Goal: Task Accomplishment & Management: Use online tool/utility

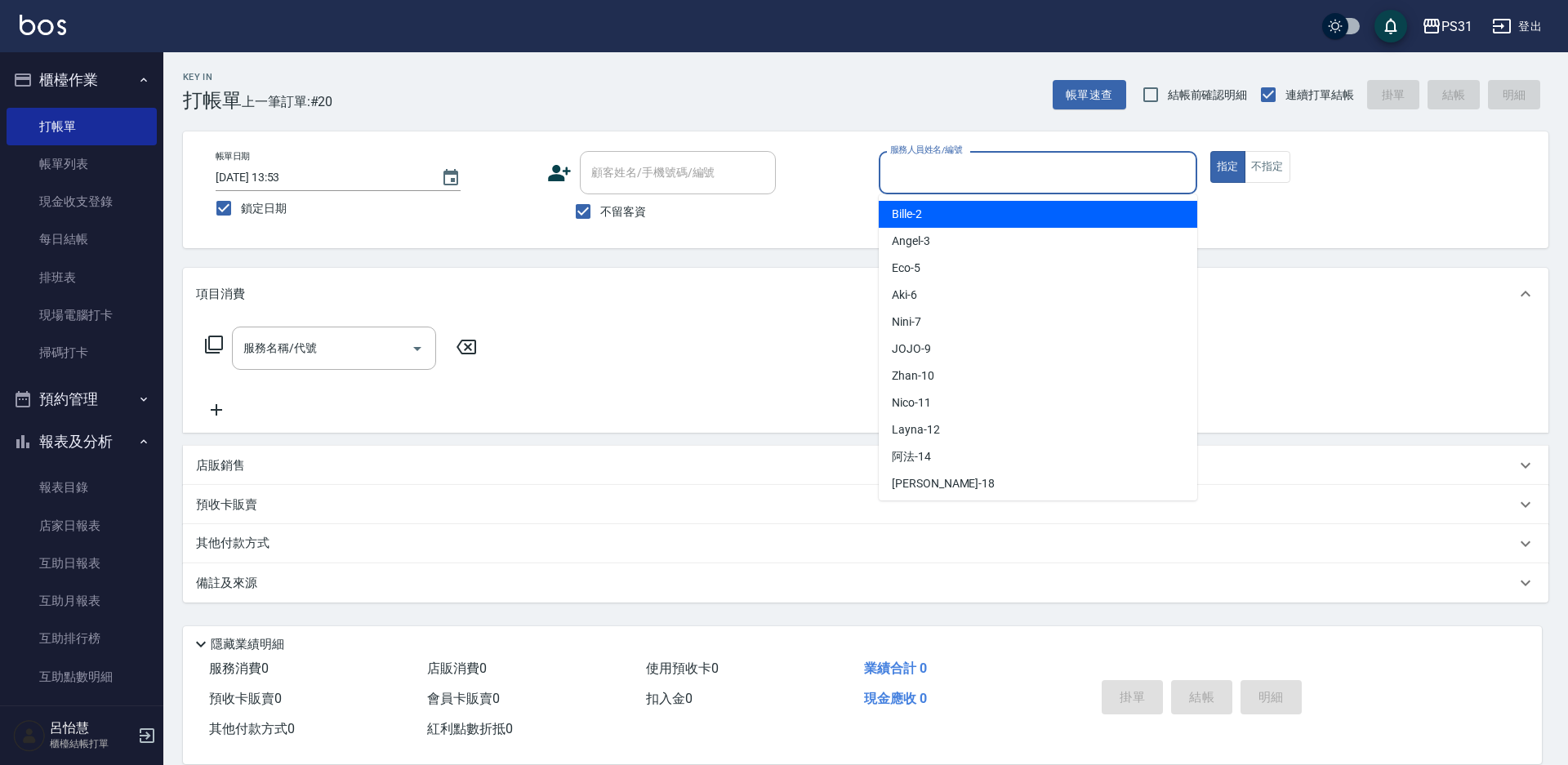
click at [917, 187] on input "服務人員姓名/編號" at bounding box center [1039, 173] width 304 height 29
type input "Nini-7"
type button "true"
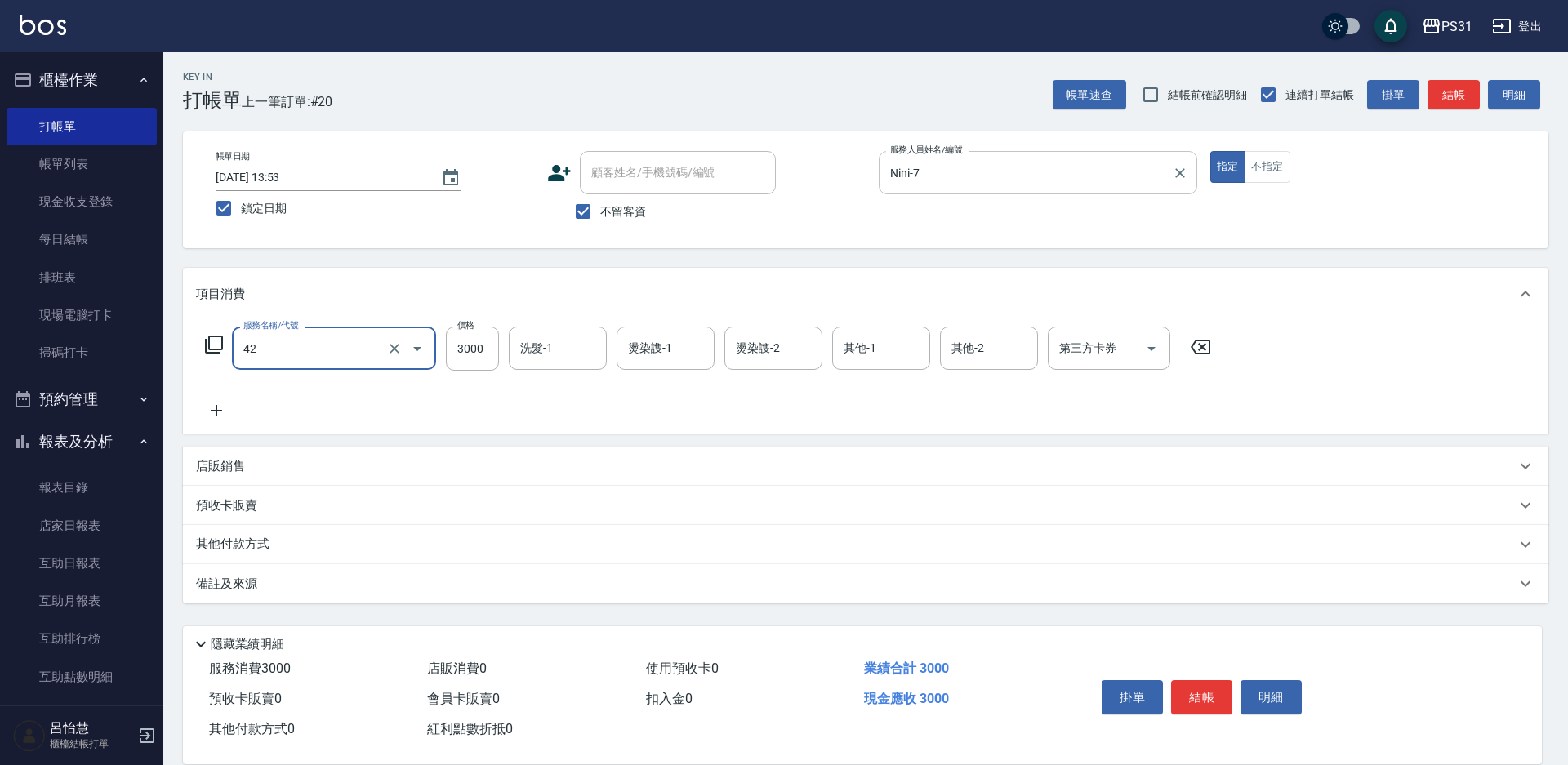
type input "染髮B餐(42)"
type input "3900"
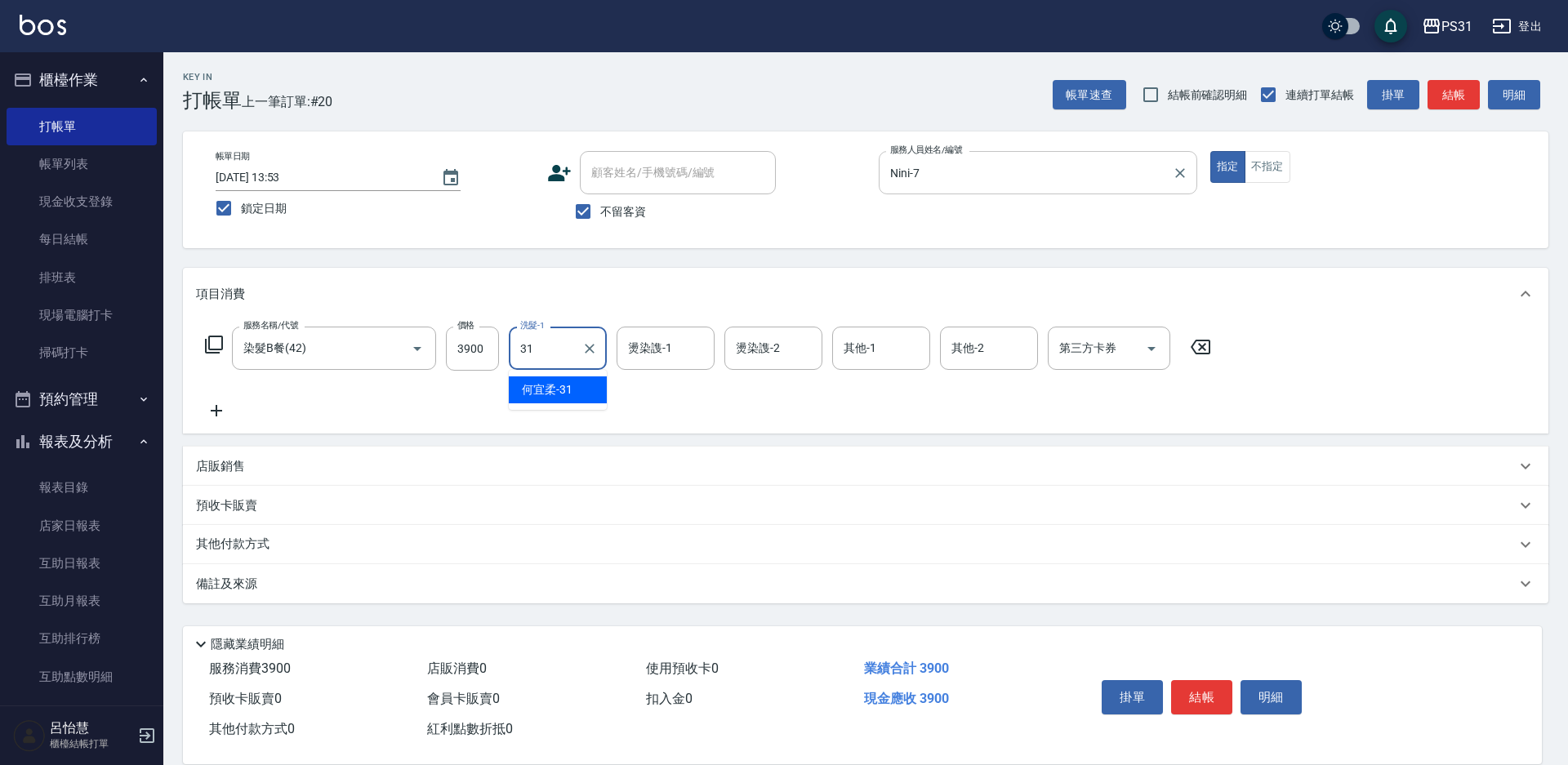
type input "[PERSON_NAME]-31"
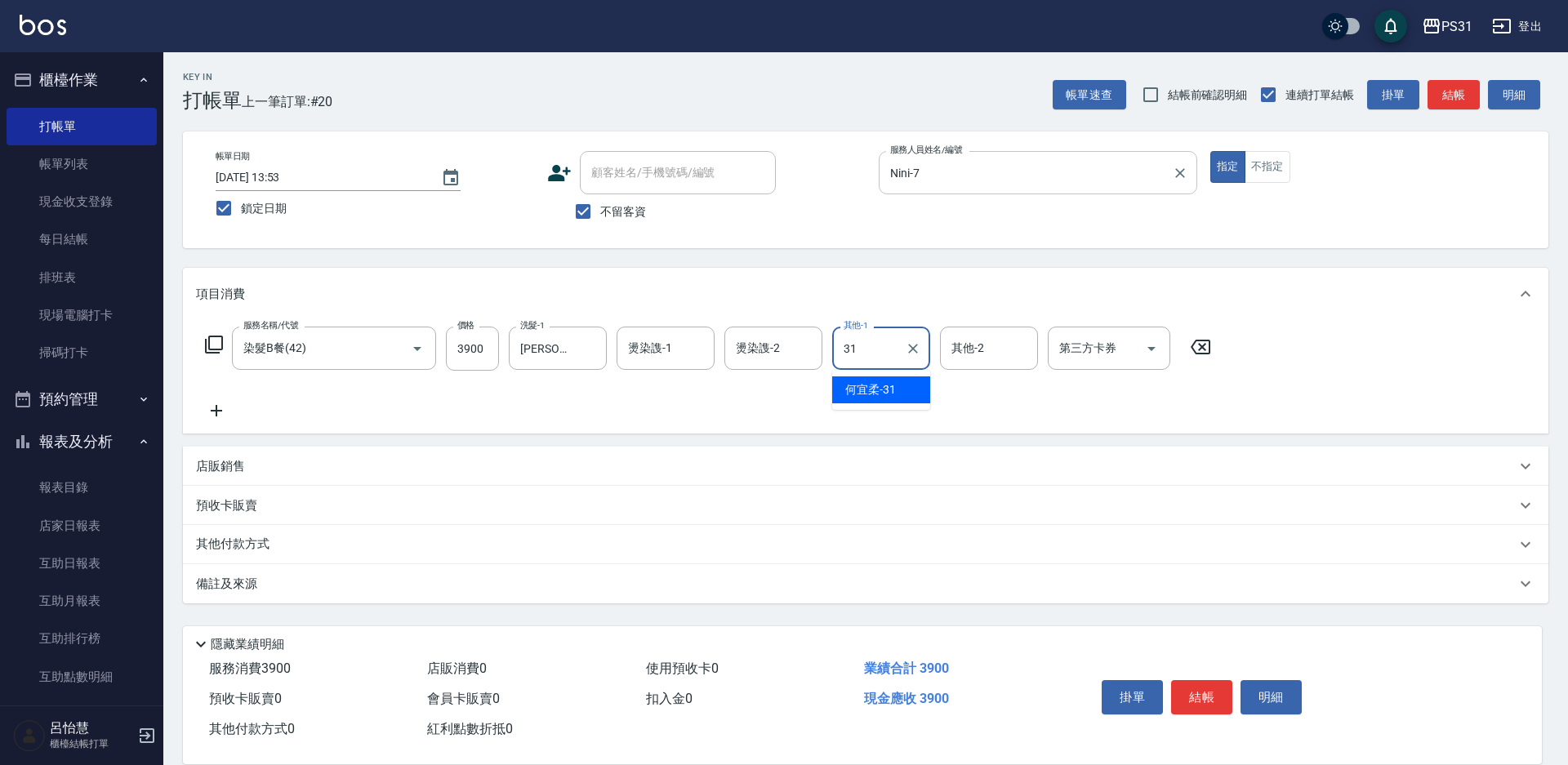
type input "[PERSON_NAME]-31"
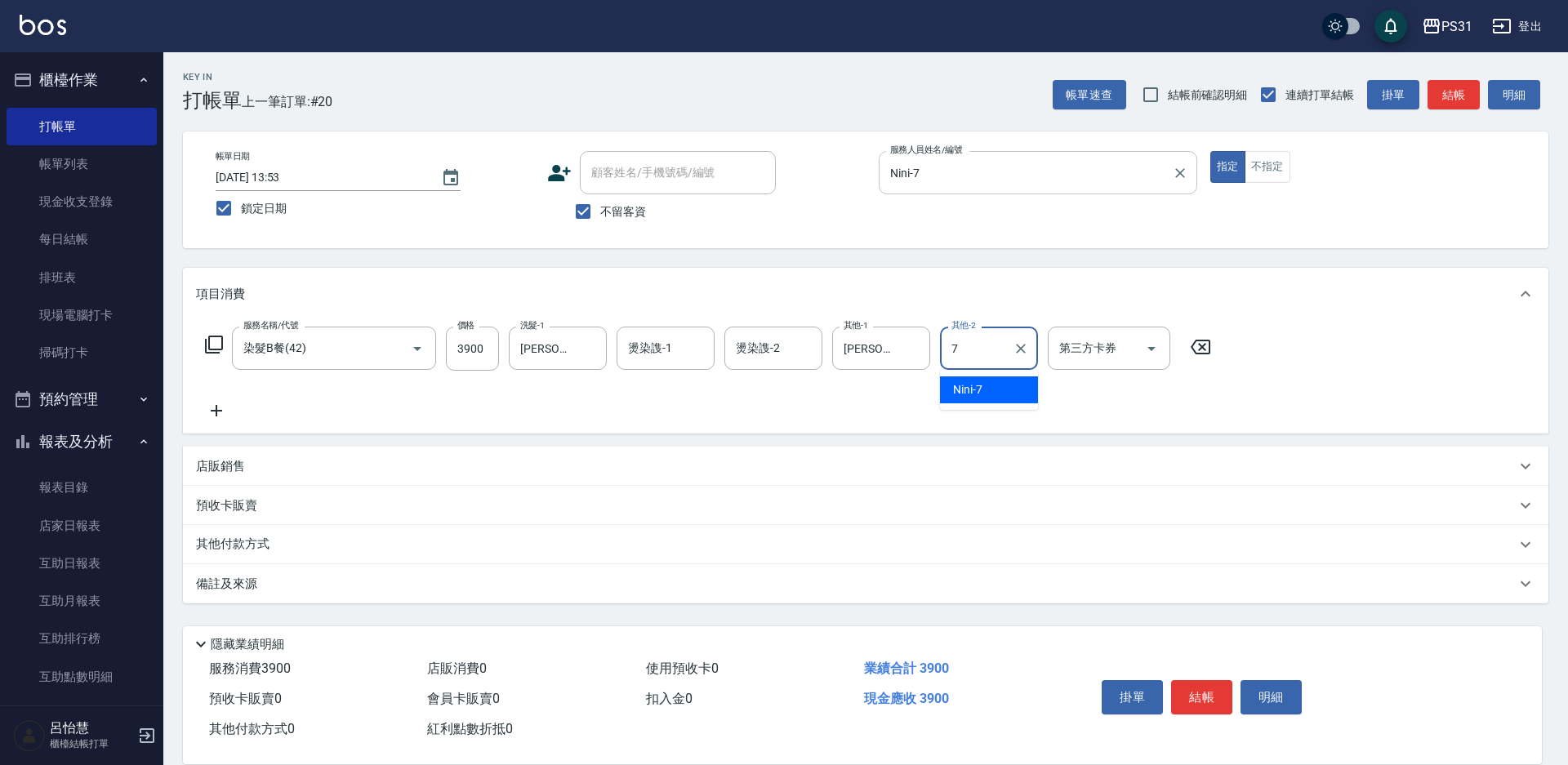
type input "Nini-7"
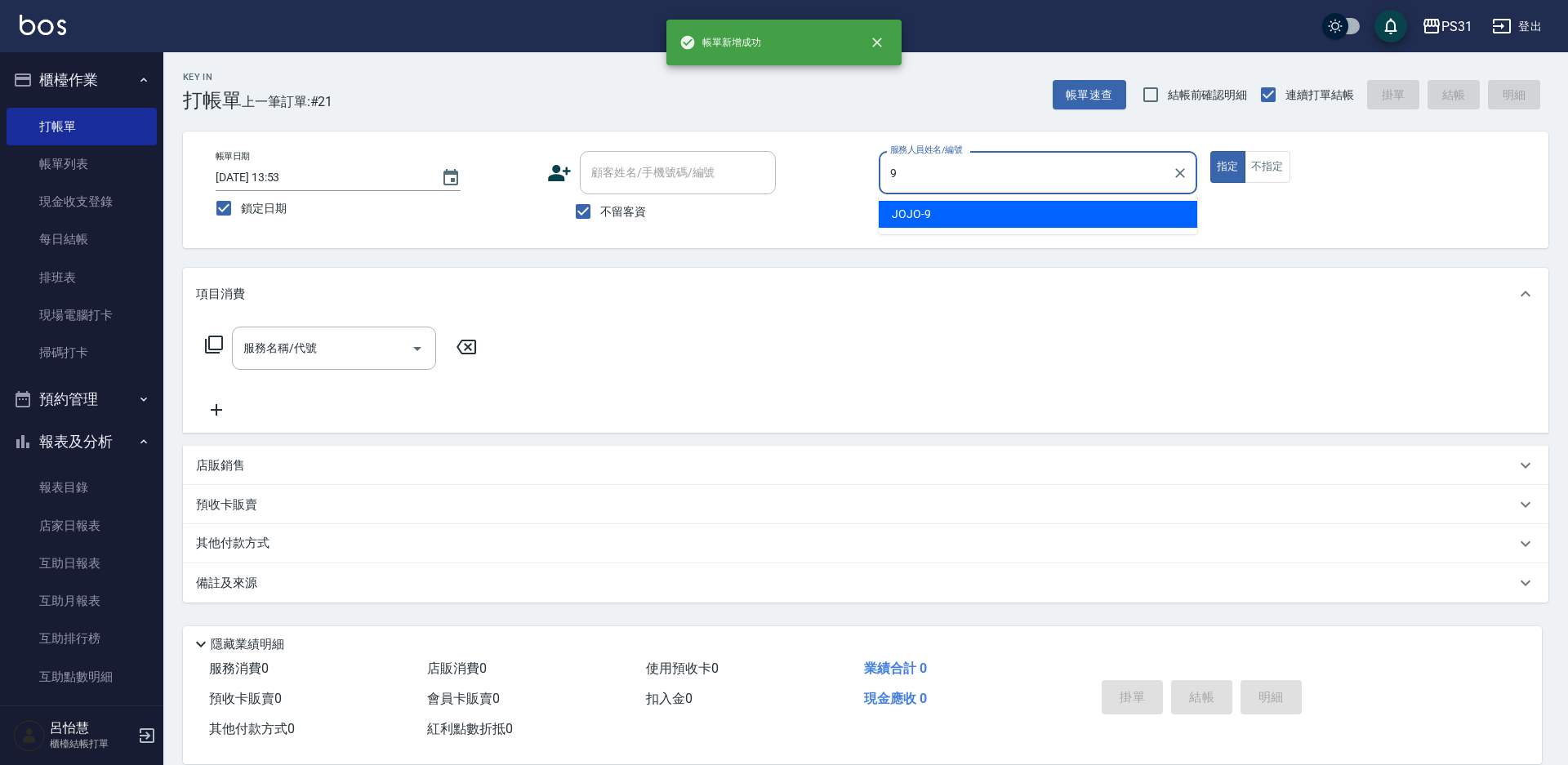
type input "JOJO-9"
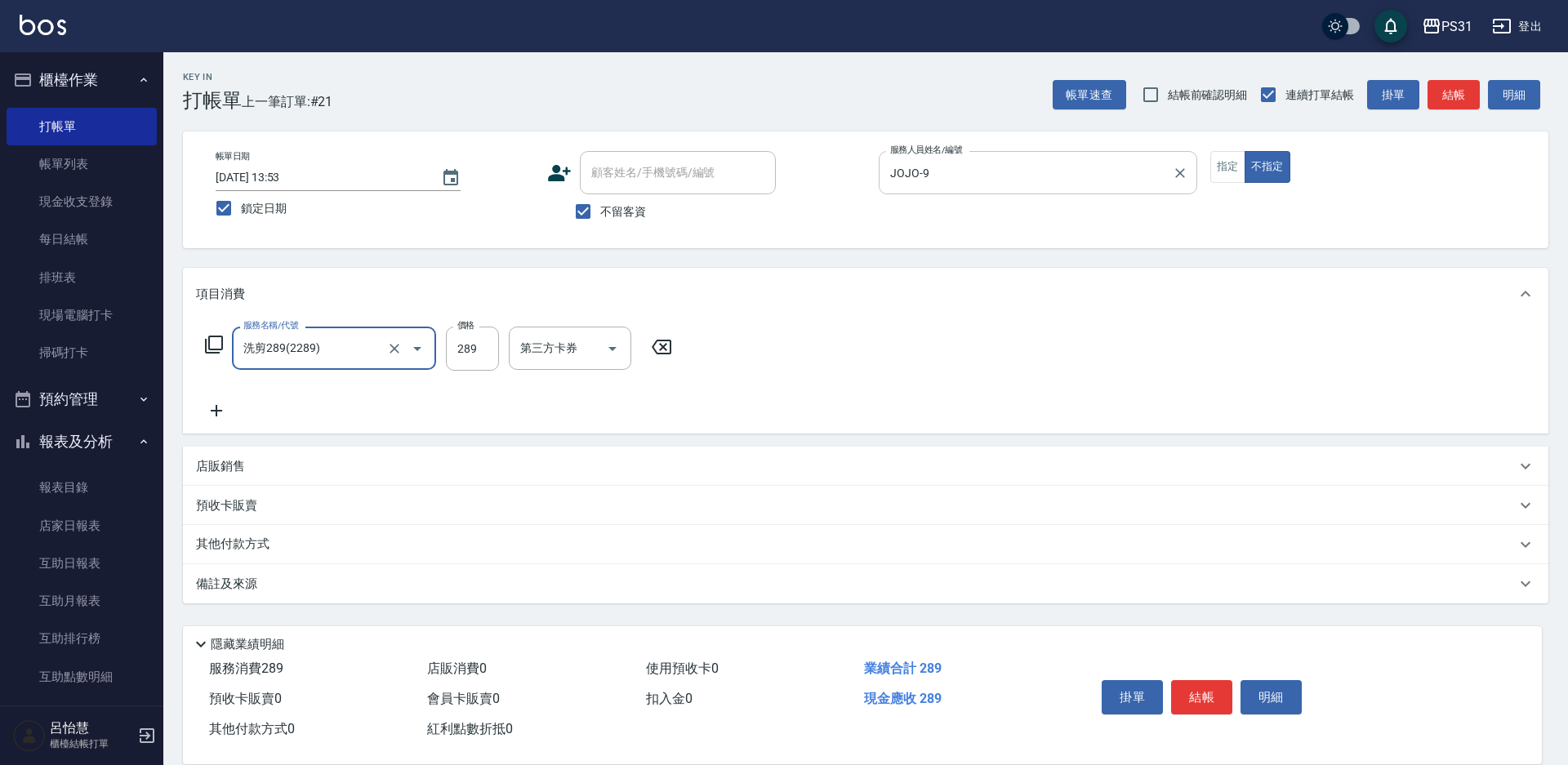
type input "洗剪289(2289)"
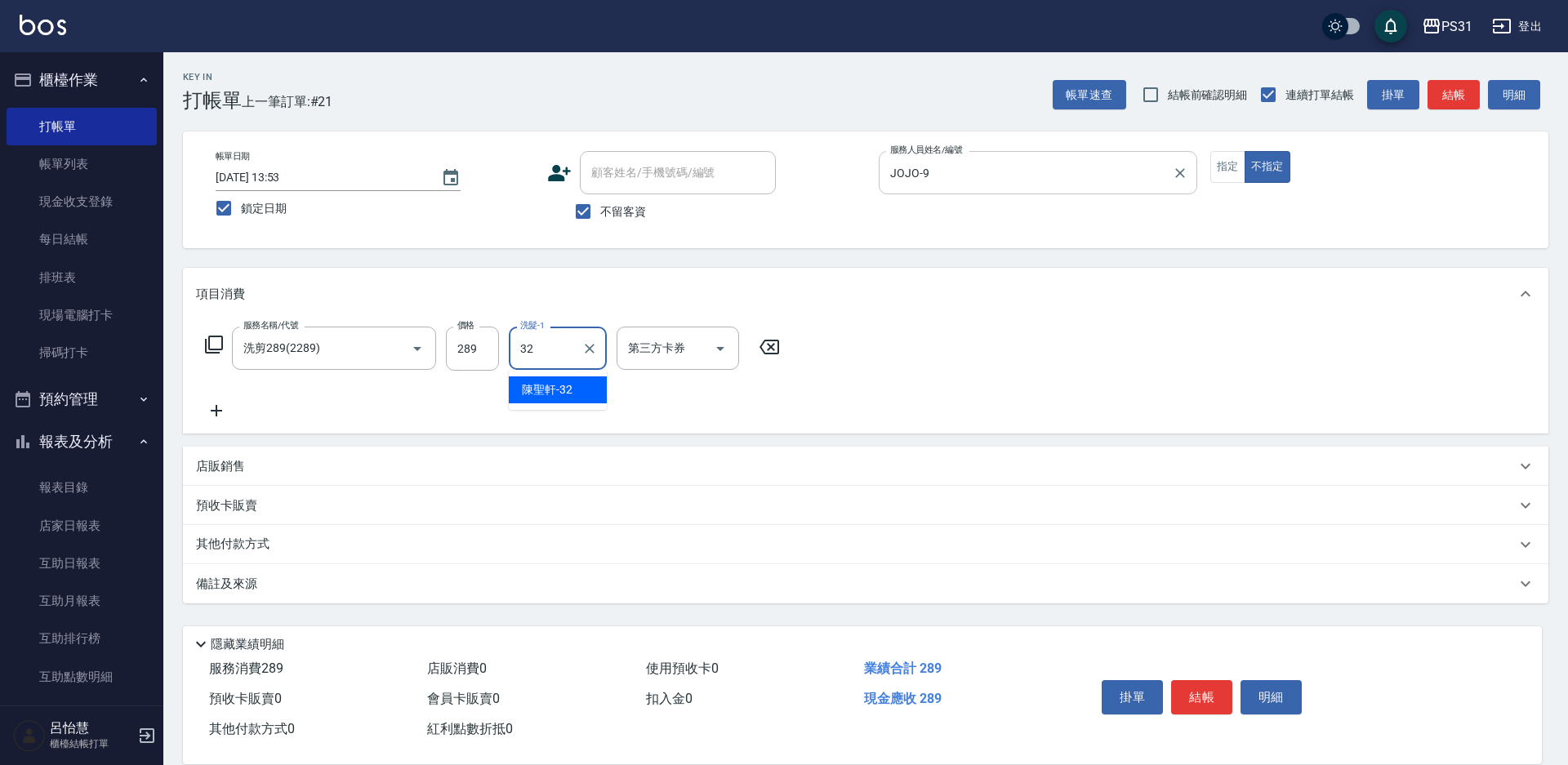
type input "陳聖軒-32"
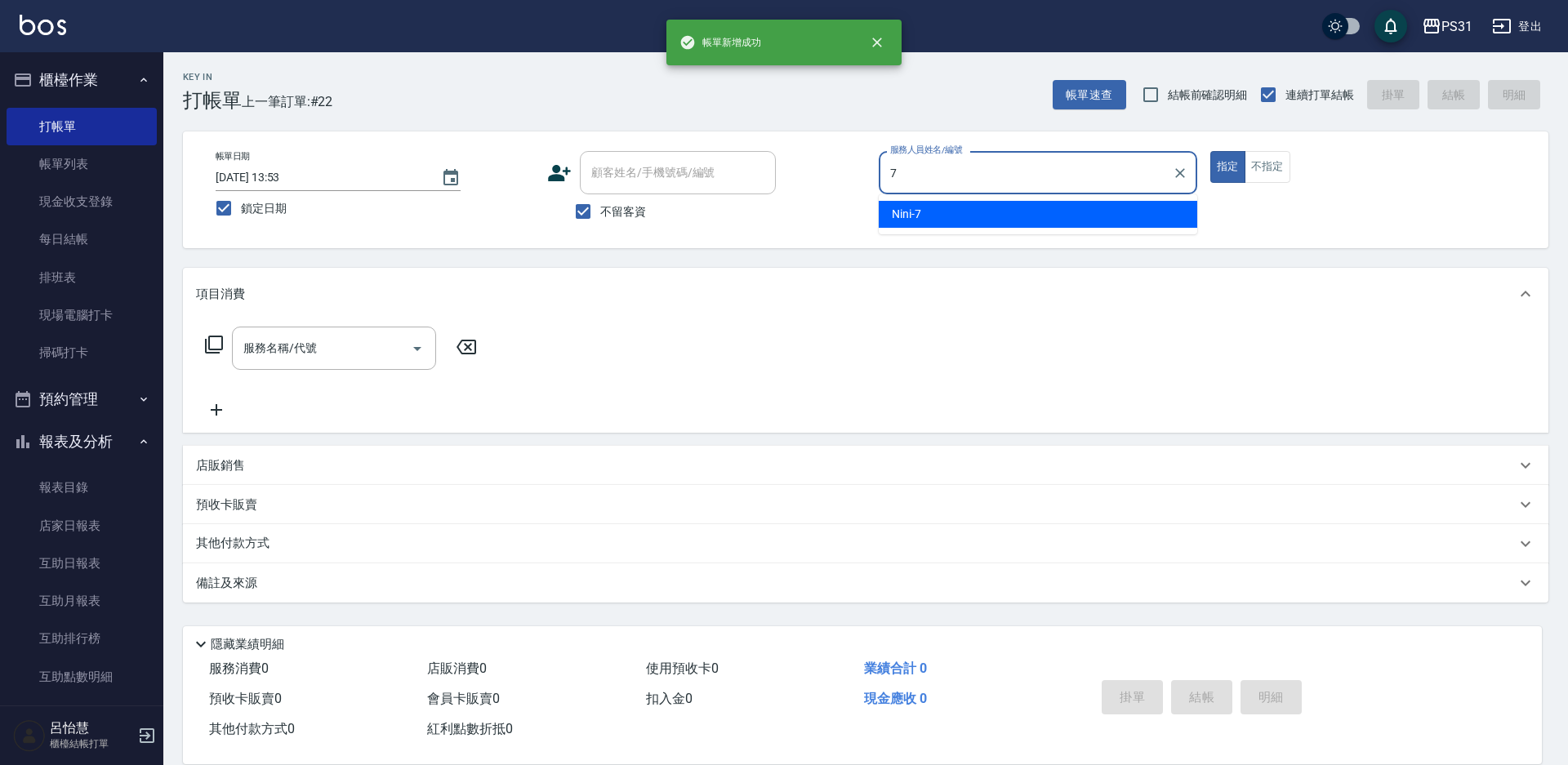
type input "Nini-7"
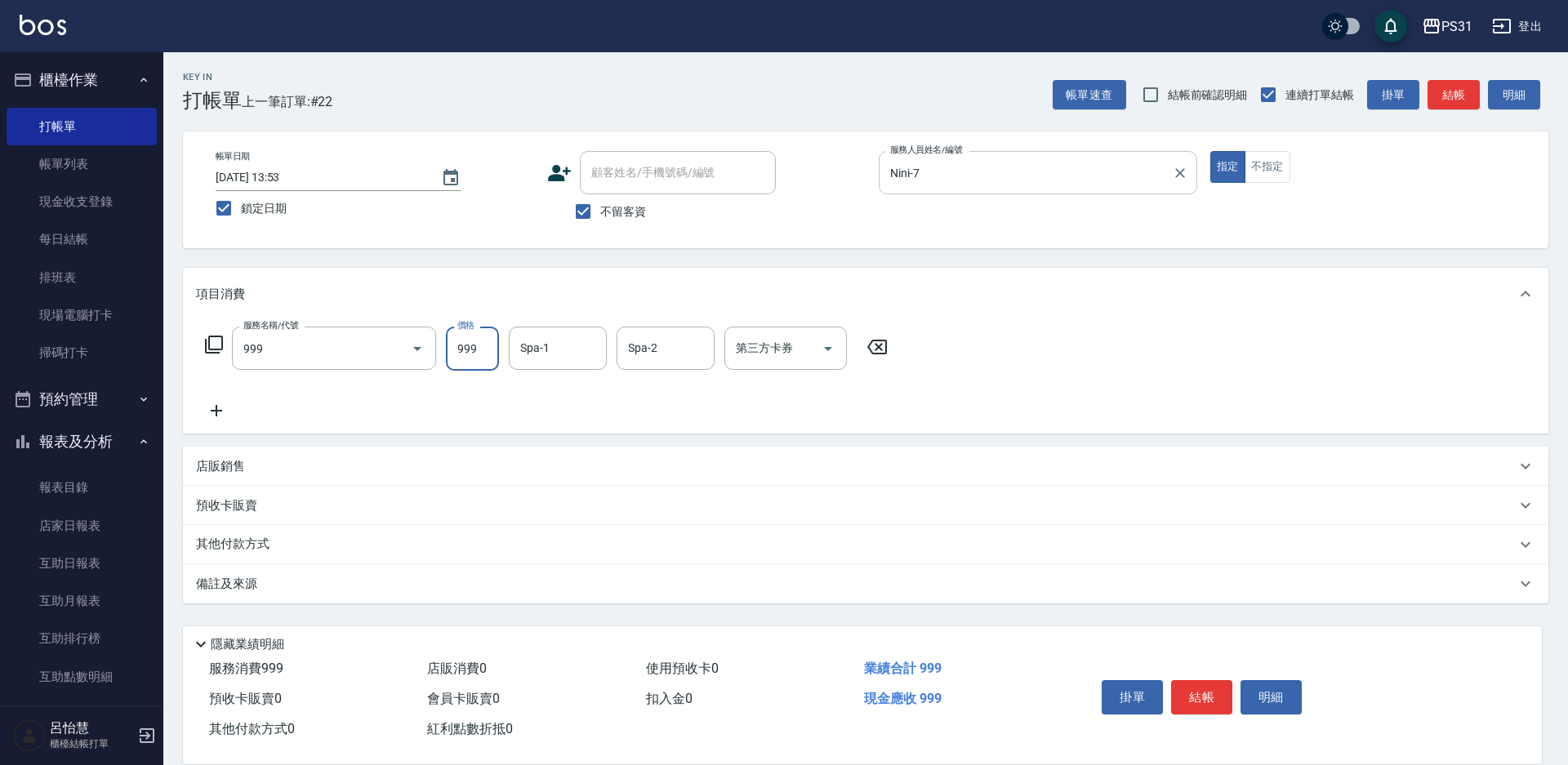
type input "精油套餐999(999)"
type input "[PERSON_NAME]-31"
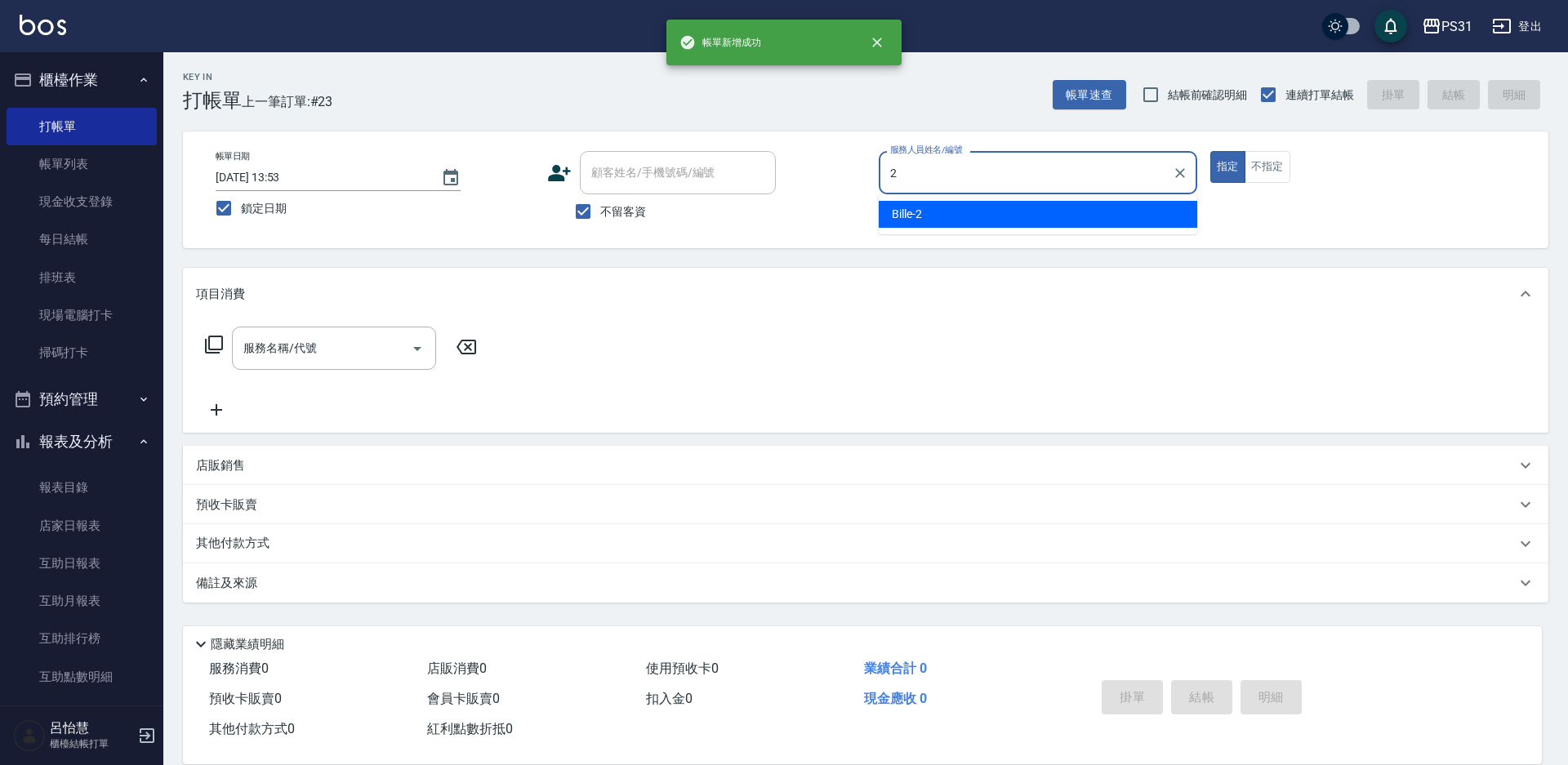
type input "Bille-2"
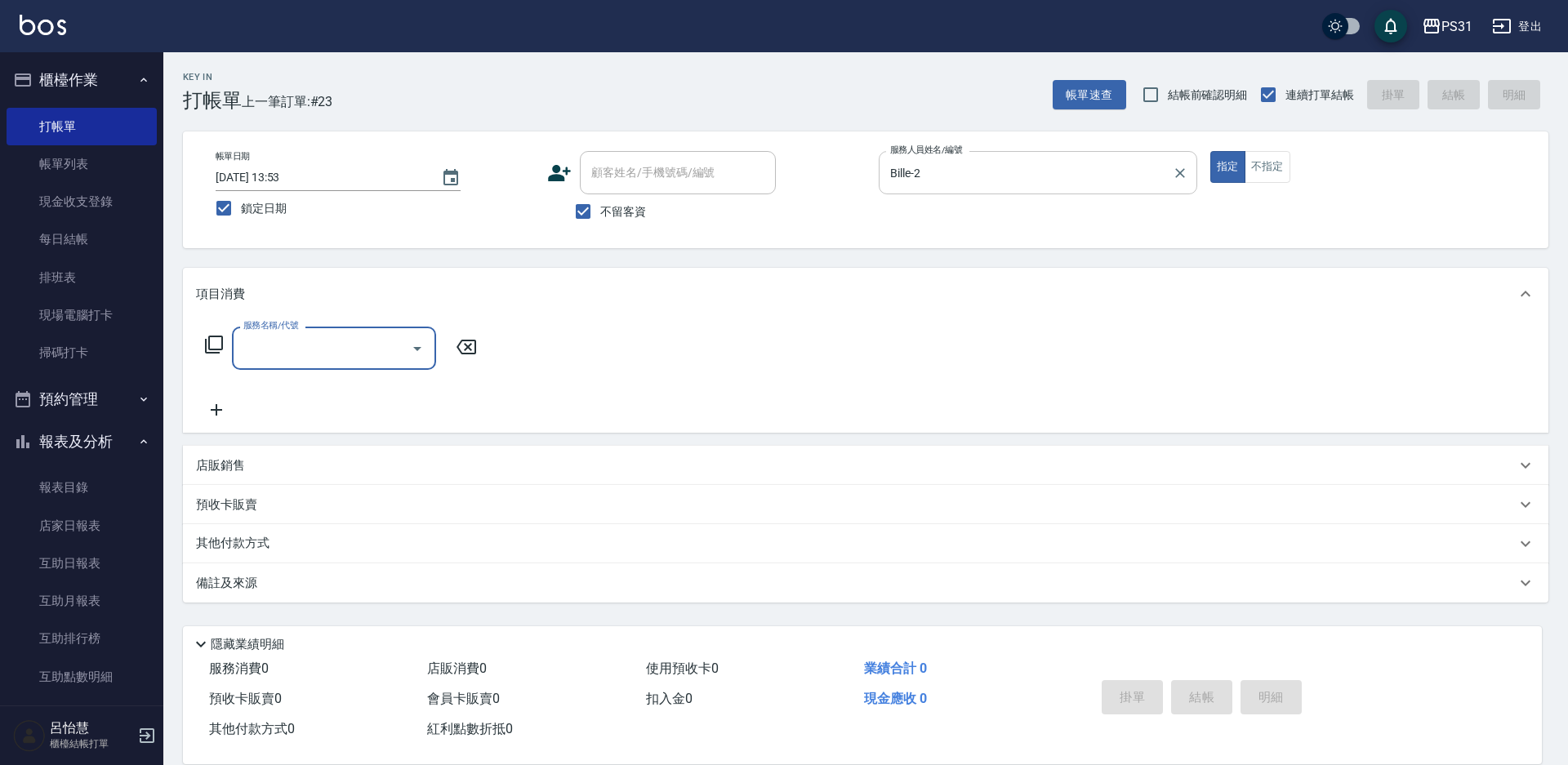
type input "4"
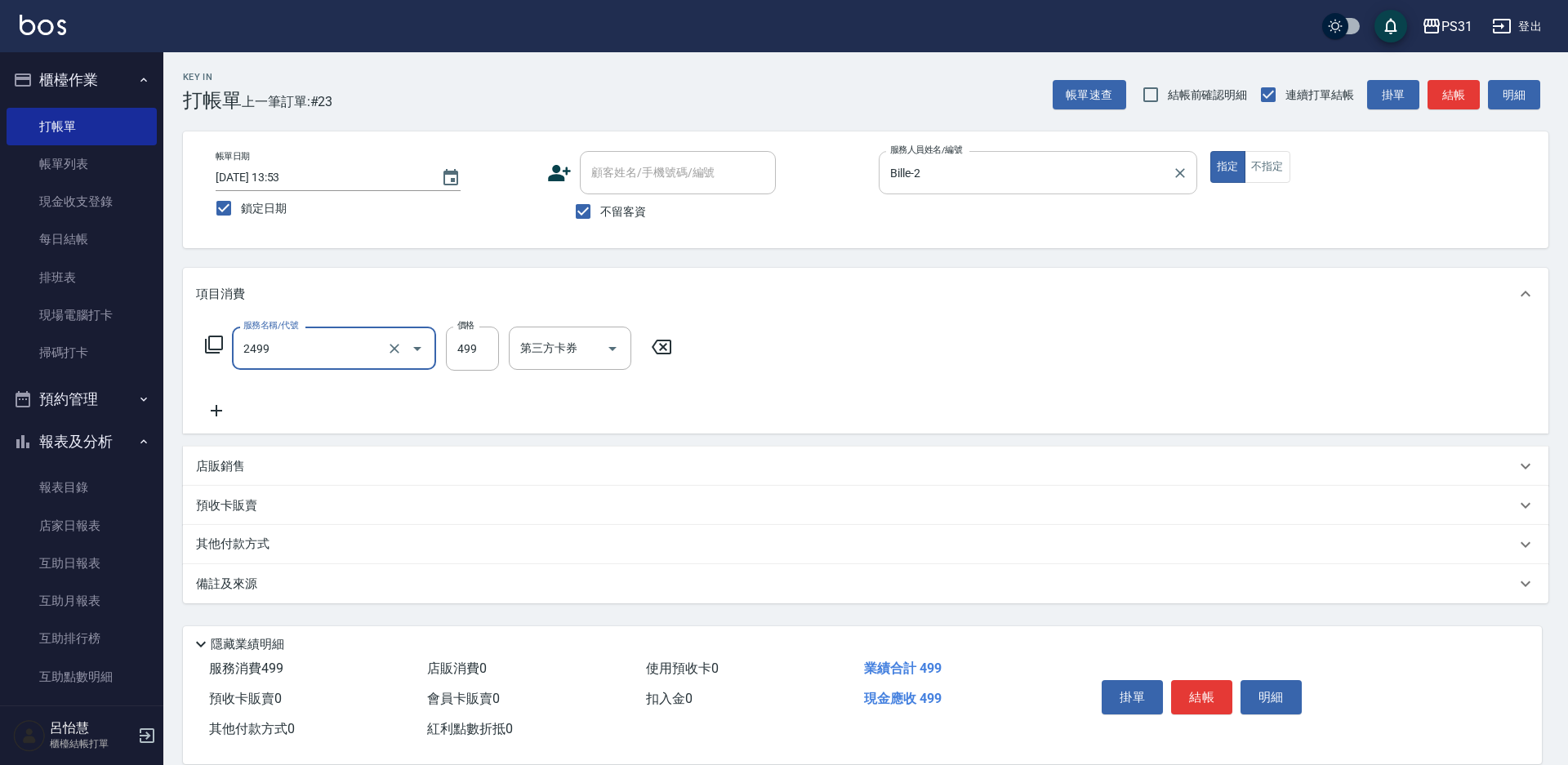
type input "499洗剪套餐(2499)"
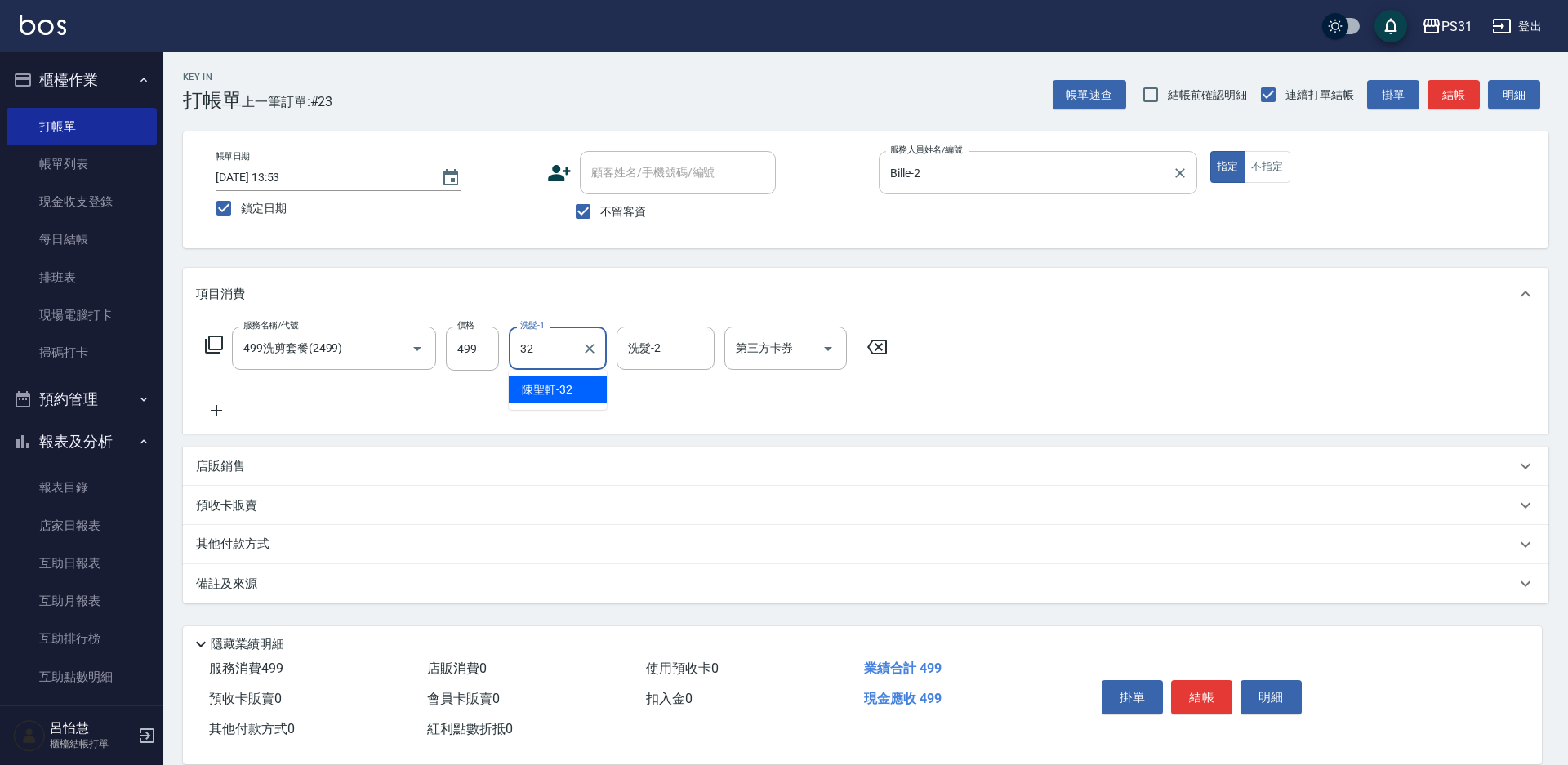
type input "陳聖軒-32"
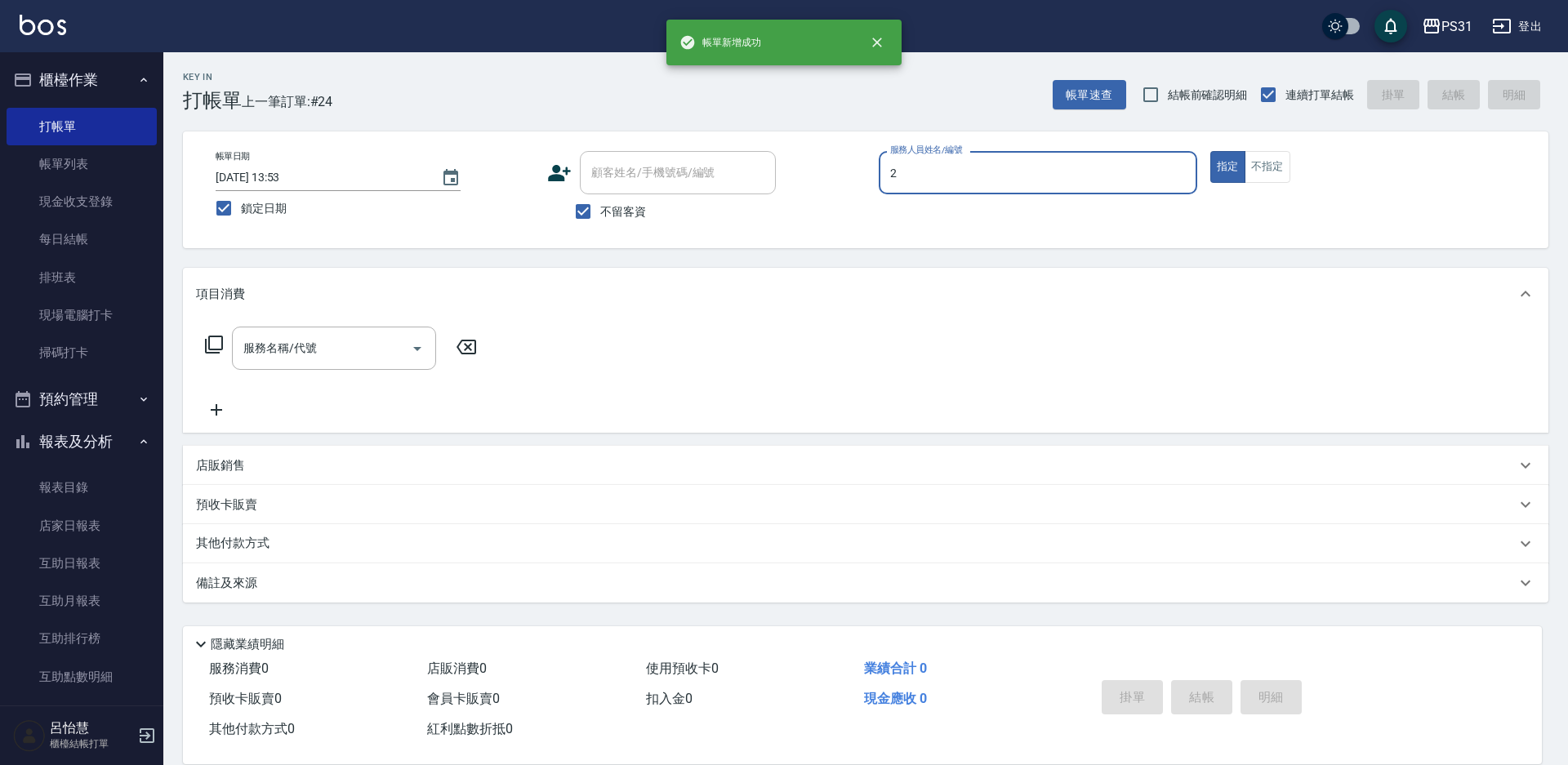
type input "Bille-2"
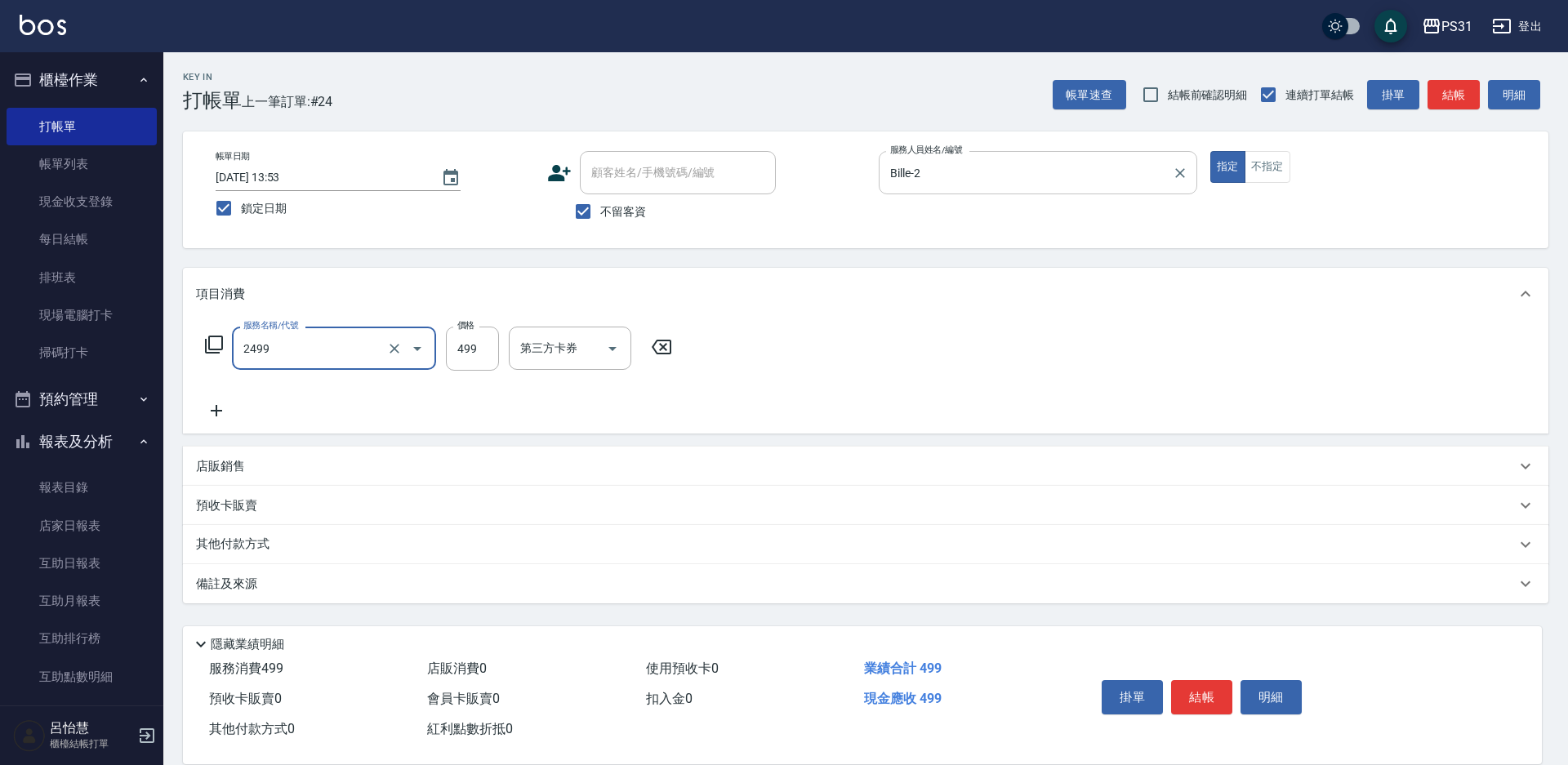
type input "499洗剪套餐(2499)"
type input "450"
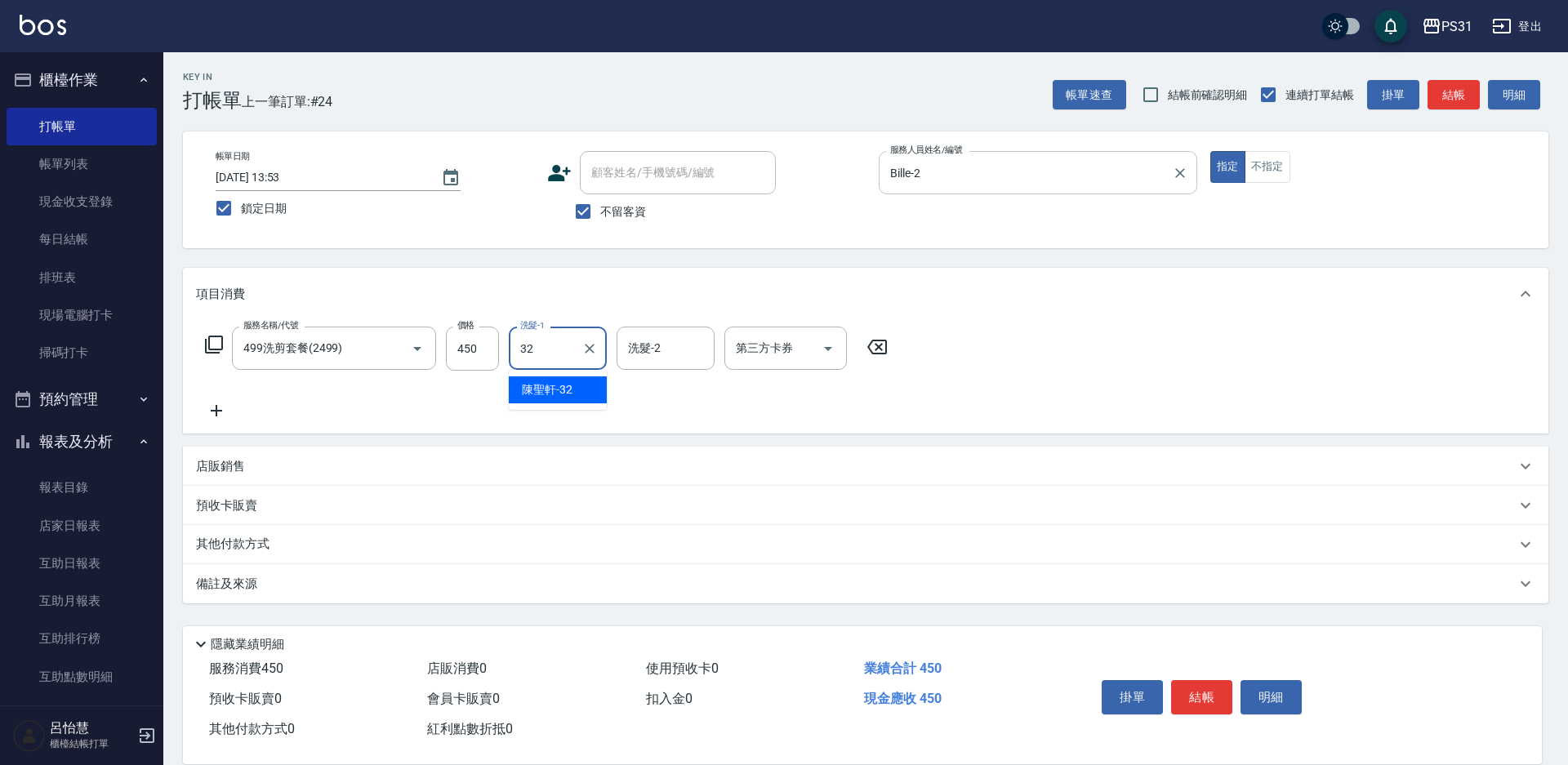
type input "陳聖軒-32"
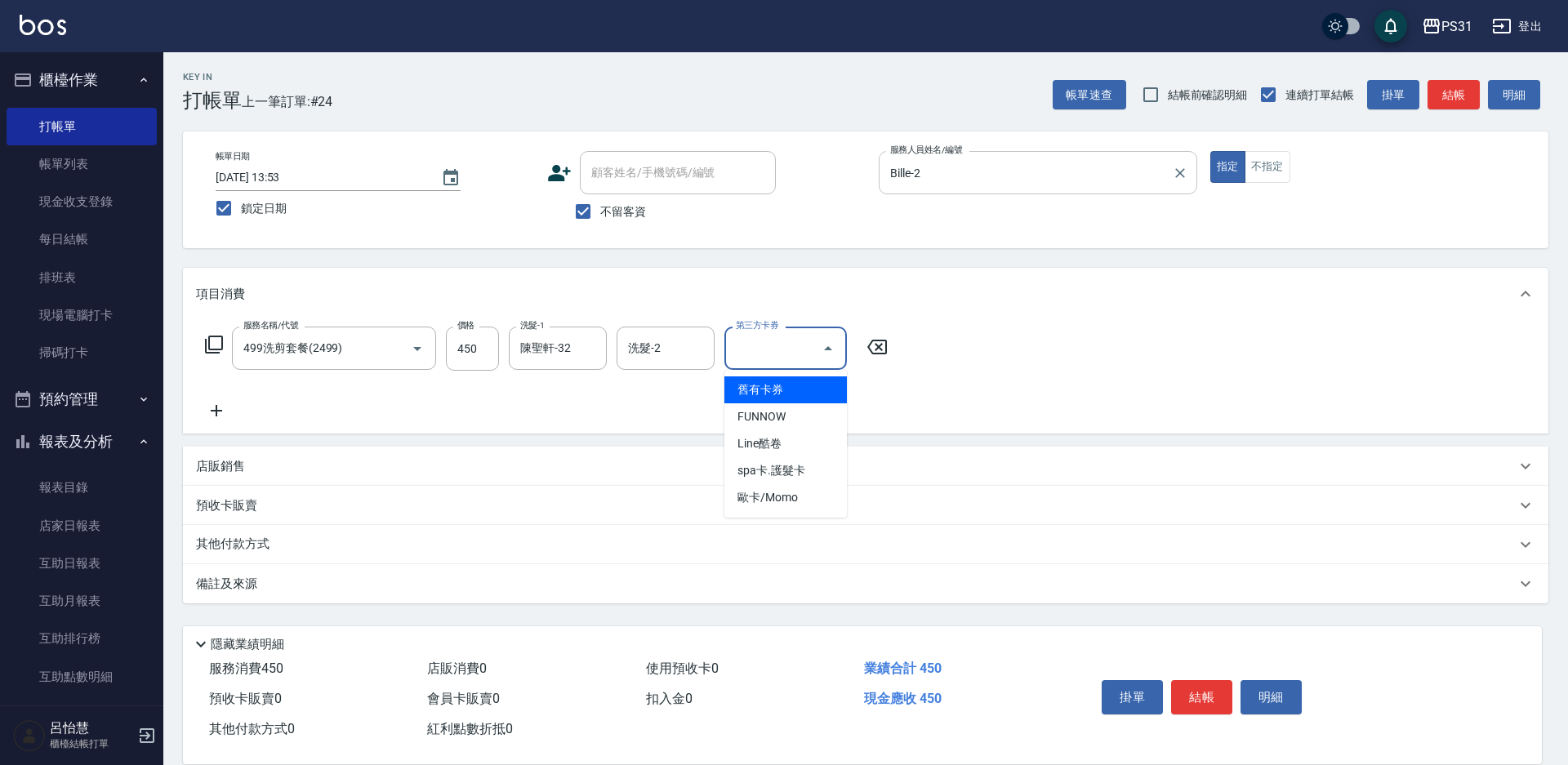
type input "舊有卡券"
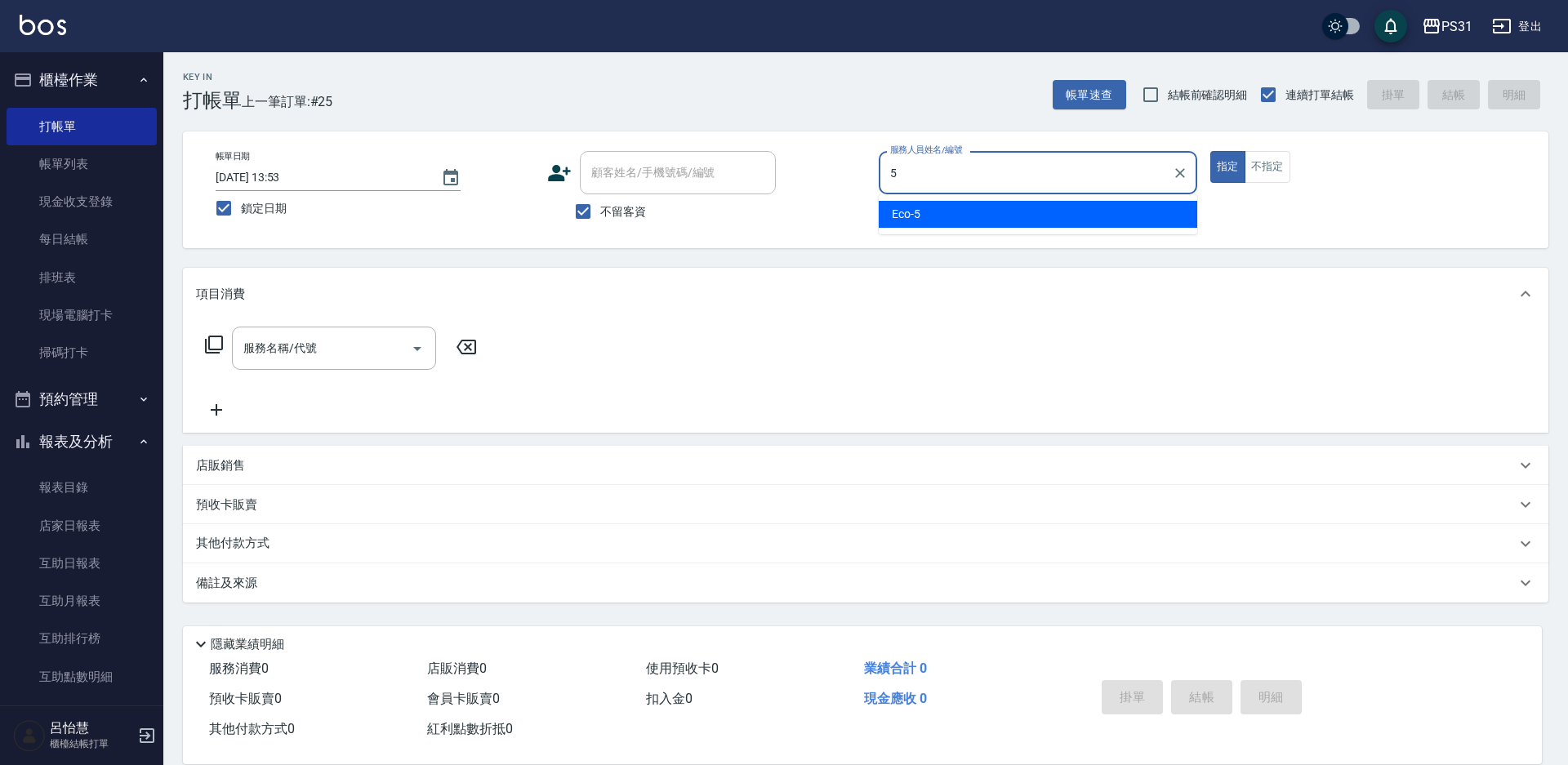
type input "Eco-5"
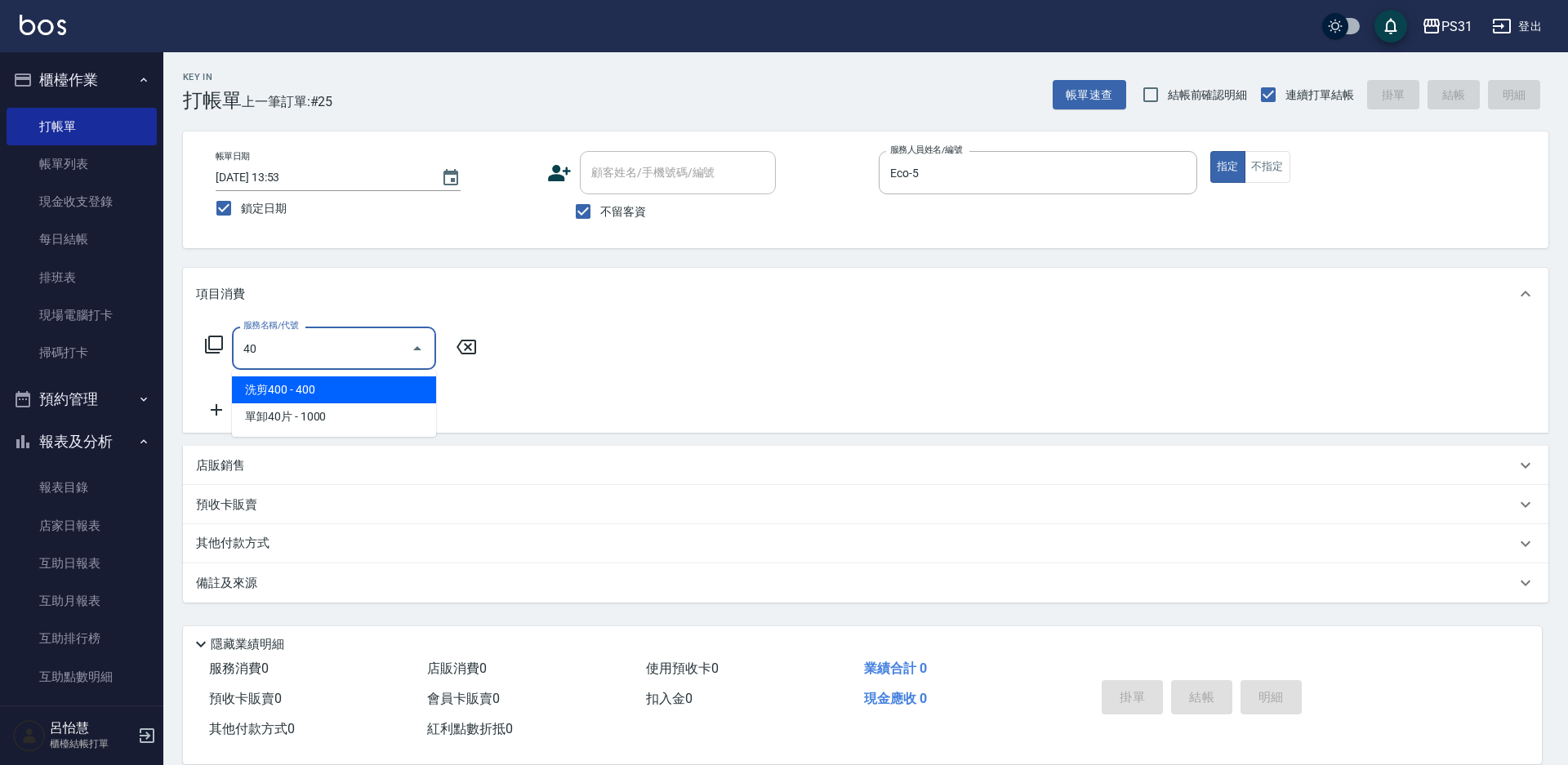
type input "4"
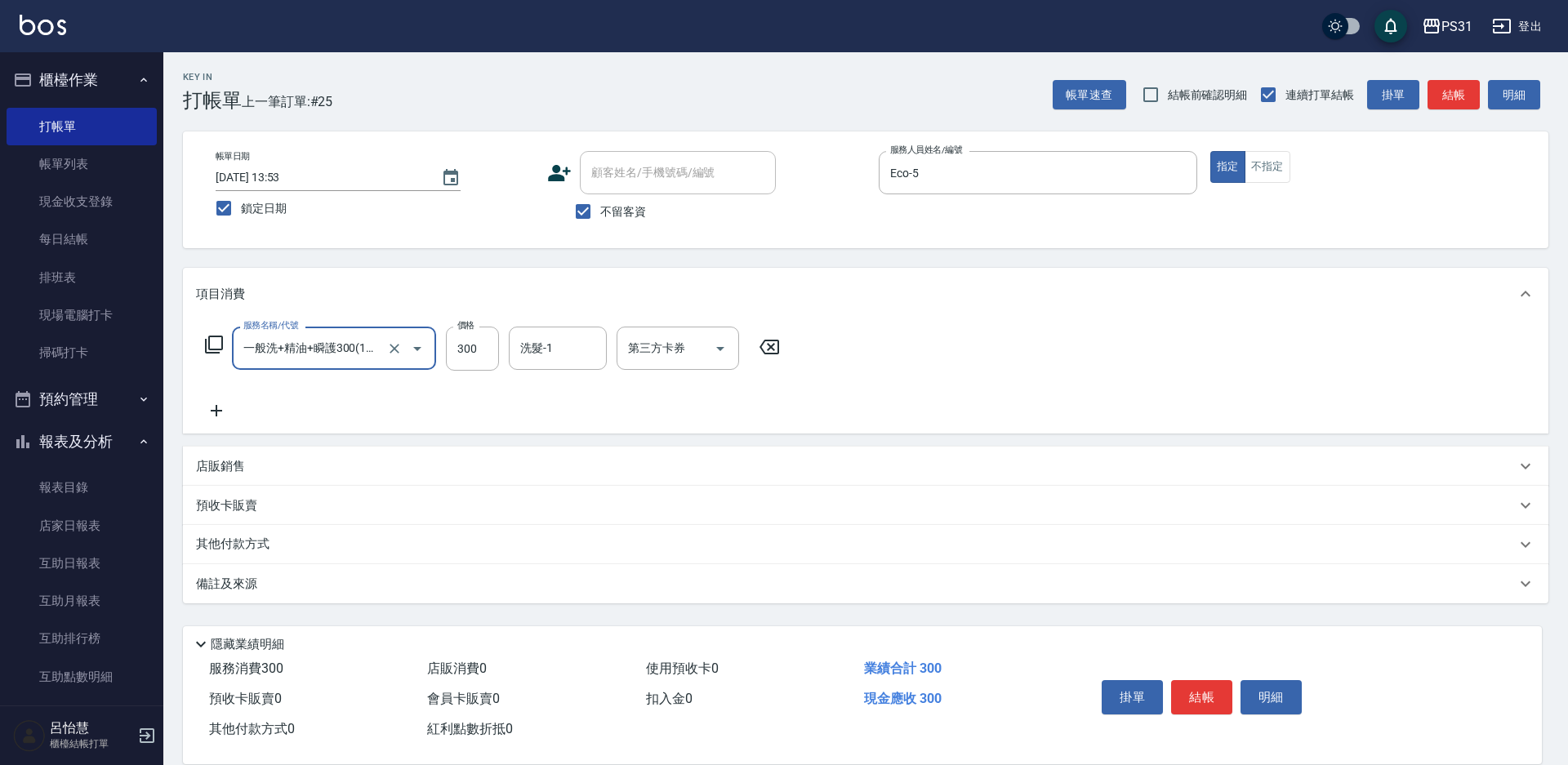
type input "一般洗+精油+瞬護300(1300)"
type input "400"
type input "[PERSON_NAME]-31"
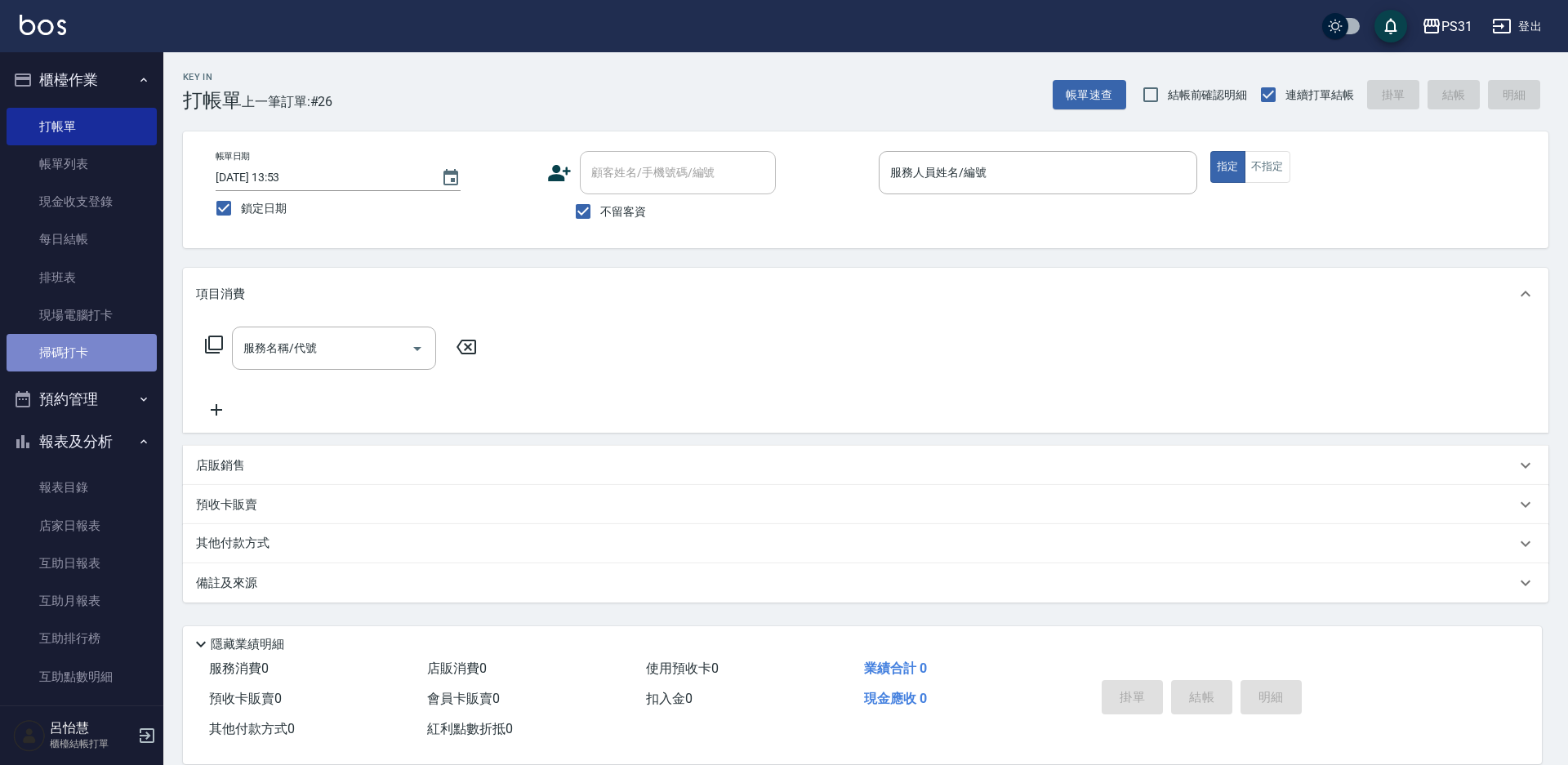
click at [87, 346] on link "掃碼打卡" at bounding box center [81, 353] width 150 height 37
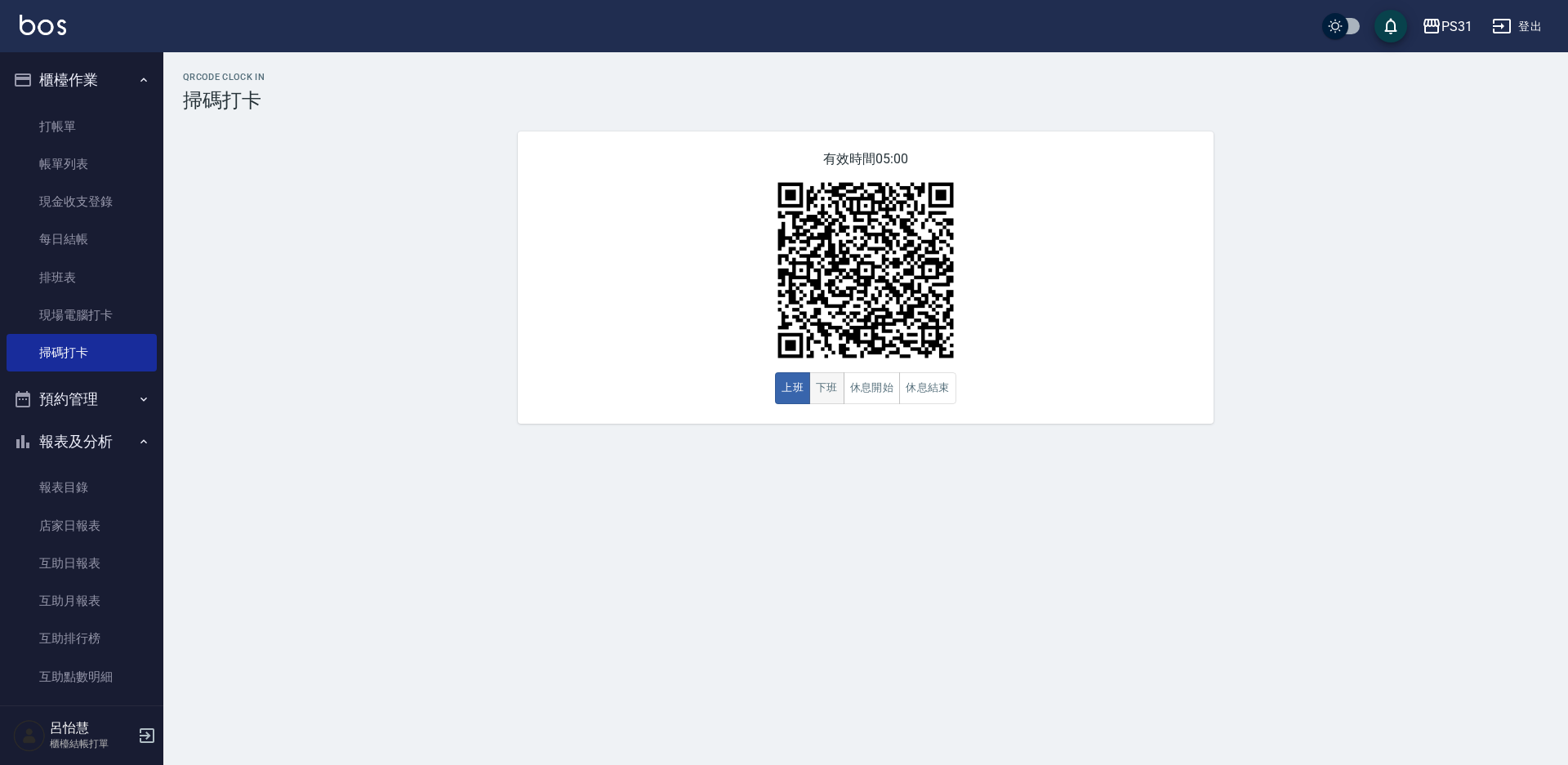
click at [827, 396] on button "下班" at bounding box center [827, 388] width 35 height 32
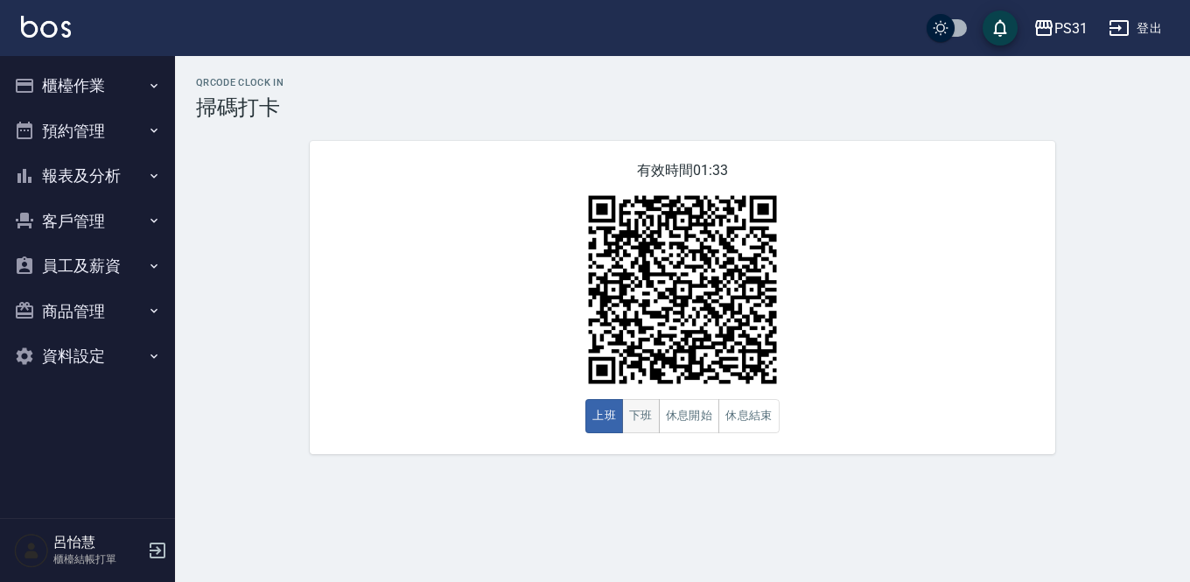
click at [645, 410] on button "下班" at bounding box center [641, 416] width 38 height 34
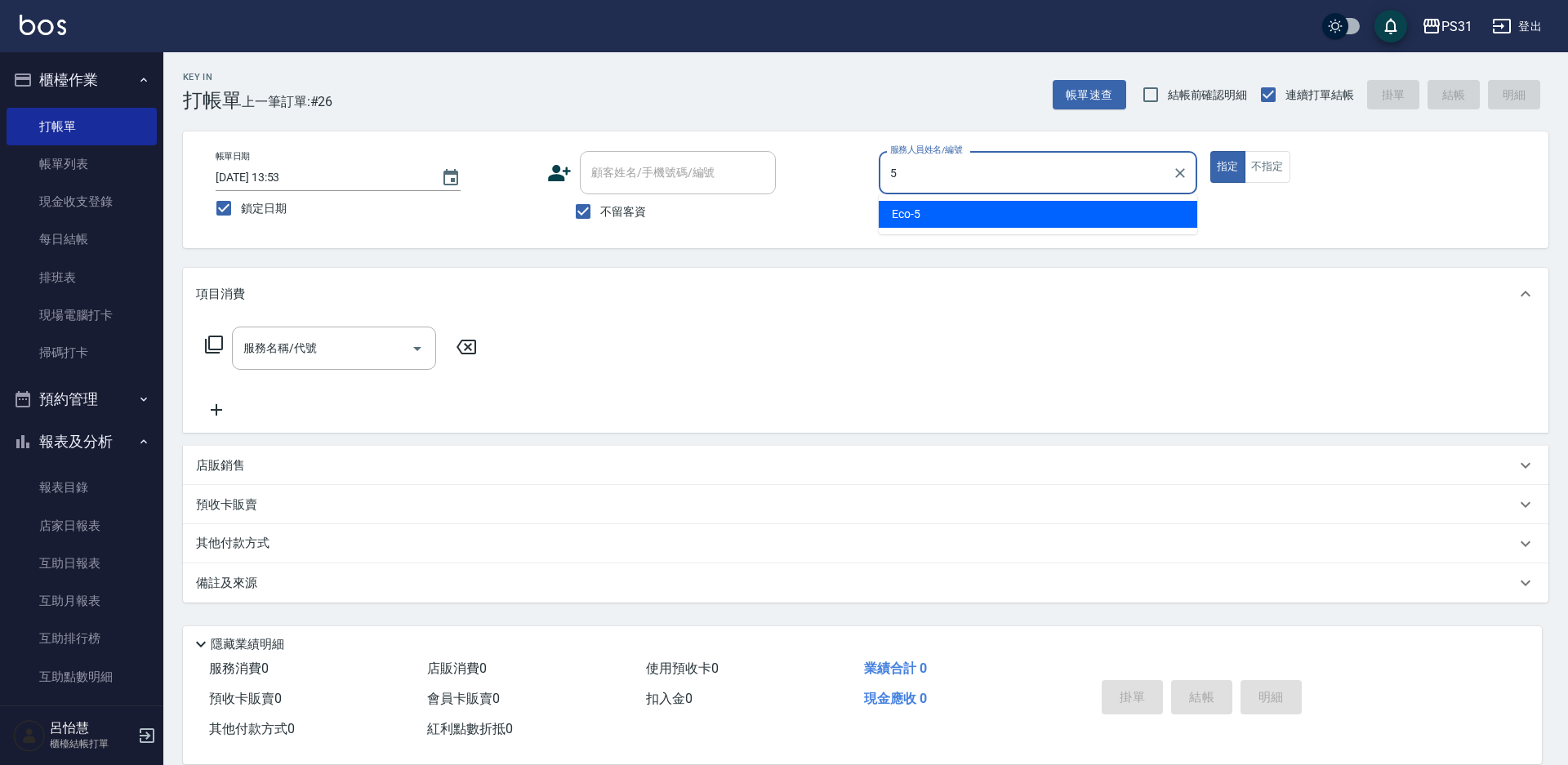
type input "Eco-5"
type button "true"
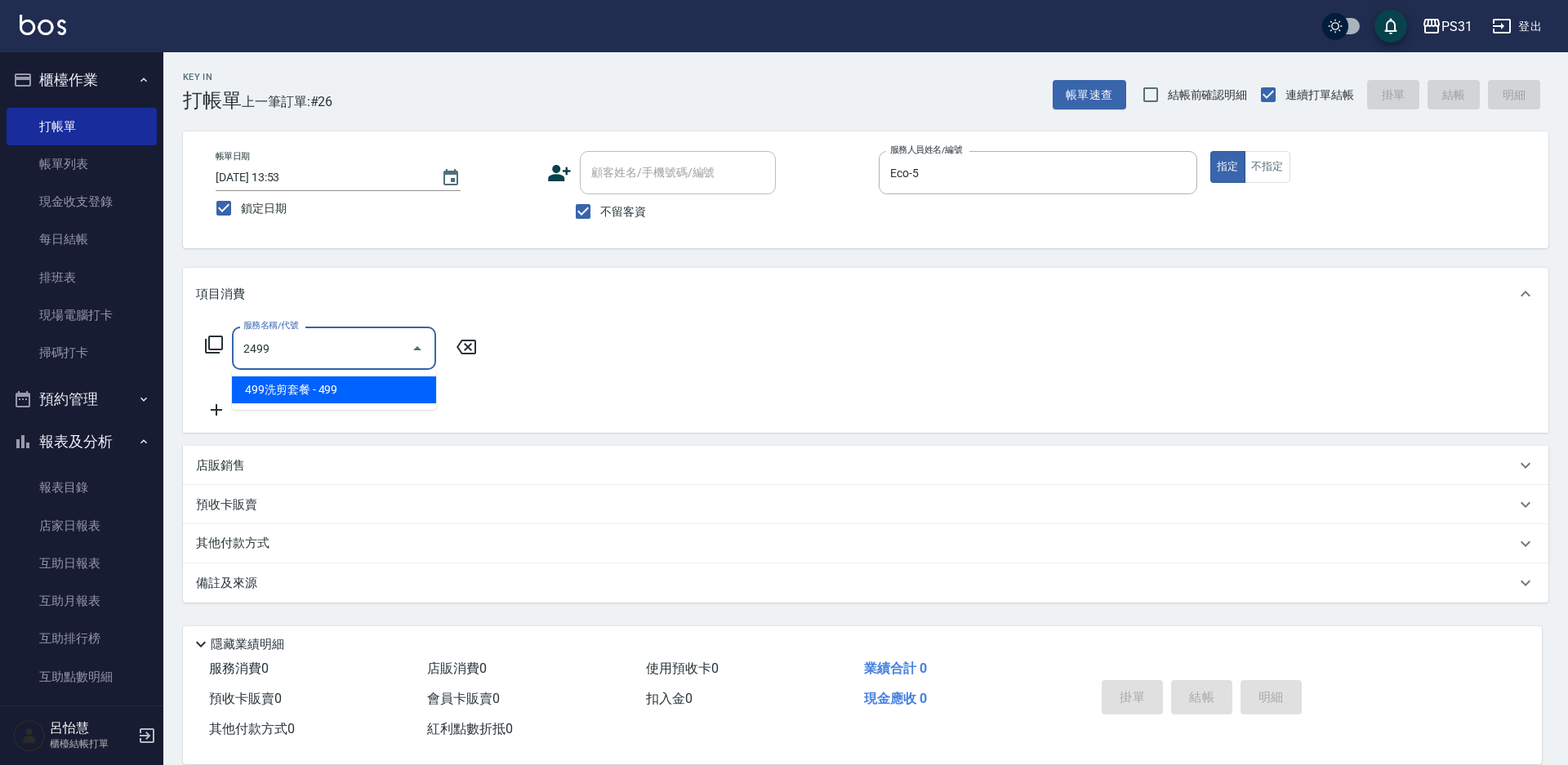
type input "499洗剪套餐(2499)"
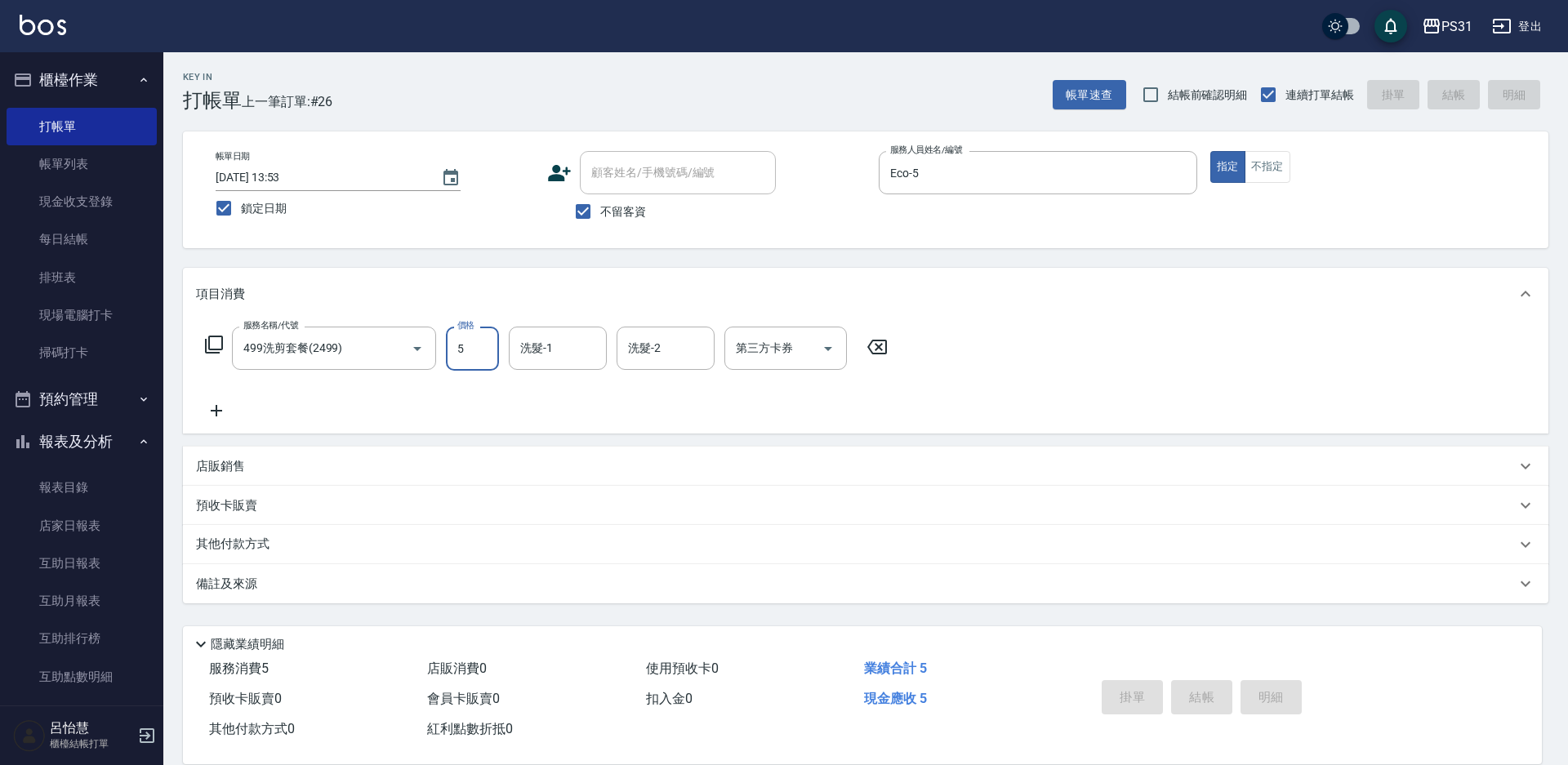
type input "5"
click at [464, 366] on div "服務名稱/代號 499洗剪套餐(2499) 服務名稱/代號 價格 5 價格 洗髮-1 洗髮-1 洗髮-2 洗髮-2 第三方卡券 第三方卡券" at bounding box center [547, 348] width 702 height 44
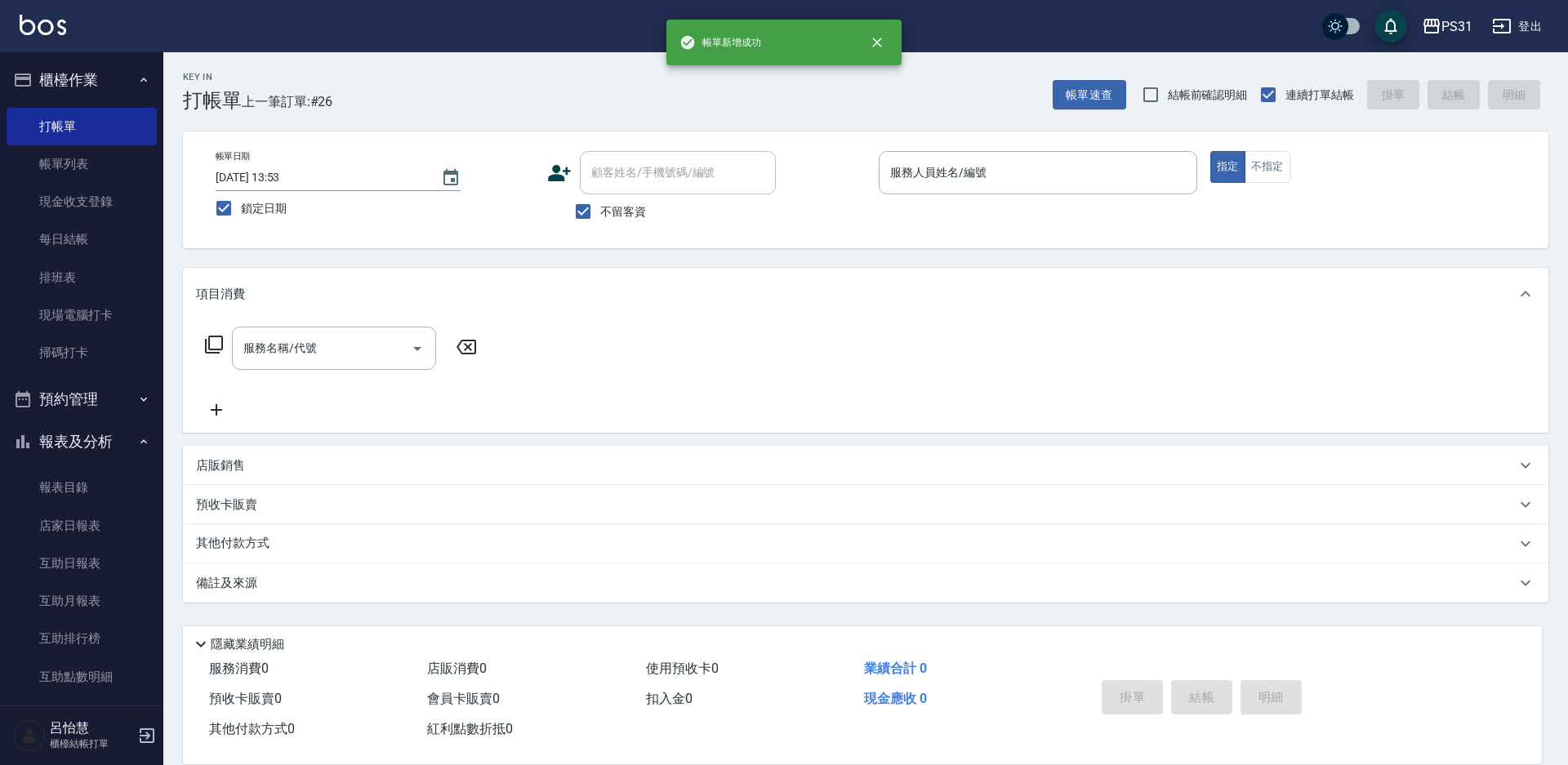
click at [464, 366] on div "服務名稱/代號 服務名稱/代號" at bounding box center [342, 348] width 291 height 43
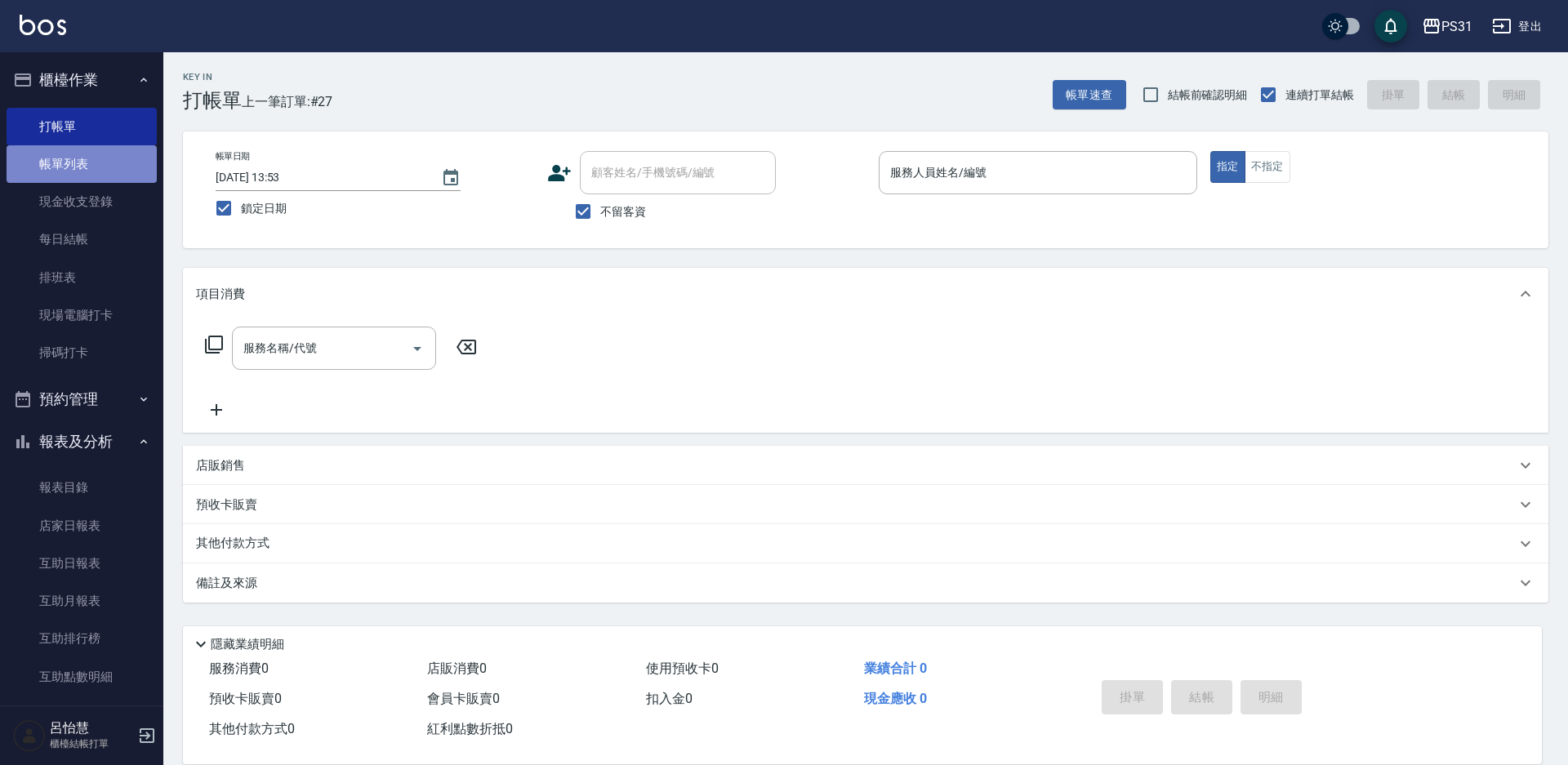
click at [91, 174] on link "帳單列表" at bounding box center [81, 164] width 150 height 37
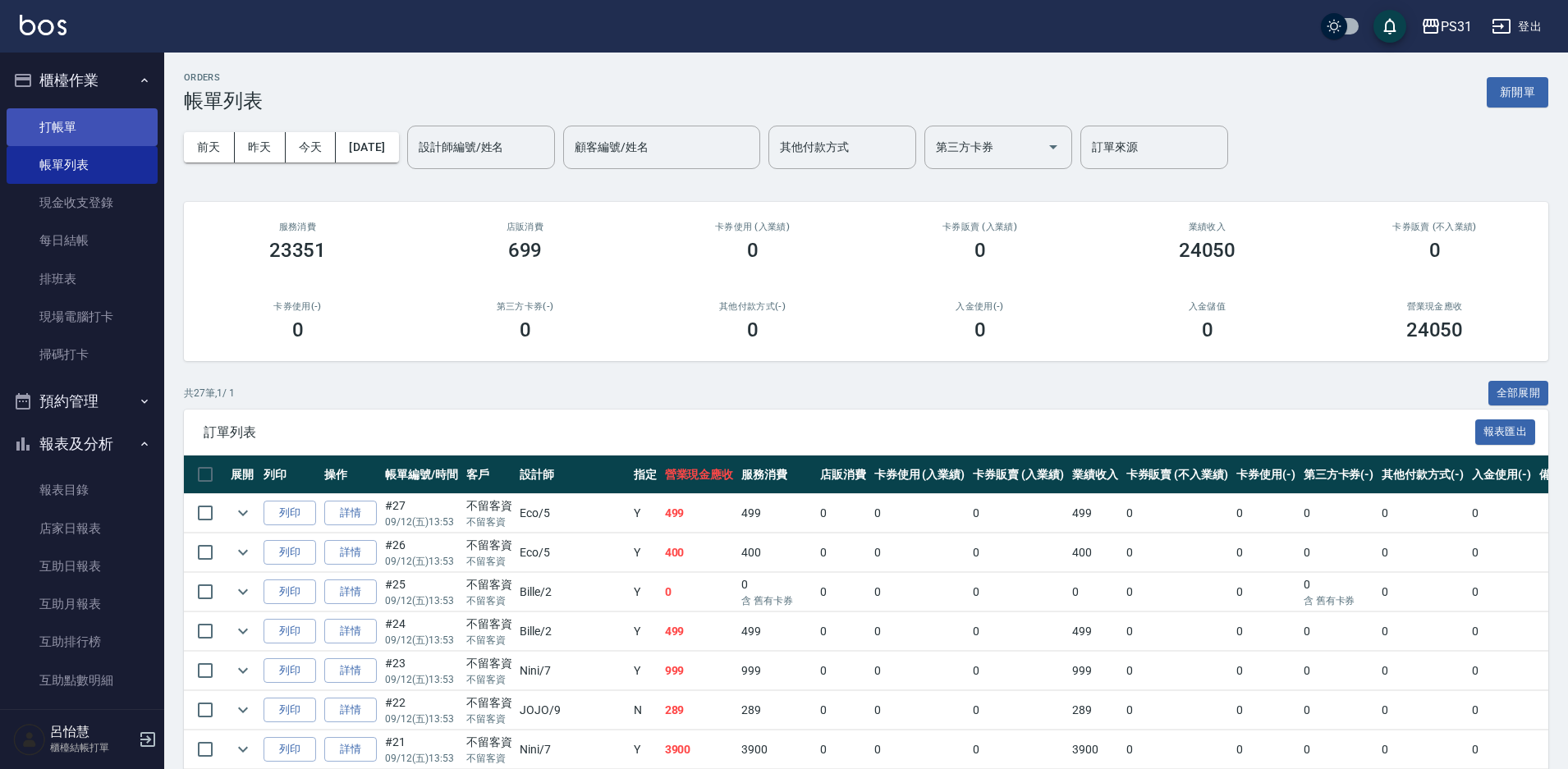
click at [60, 128] on link "打帳單" at bounding box center [82, 128] width 151 height 38
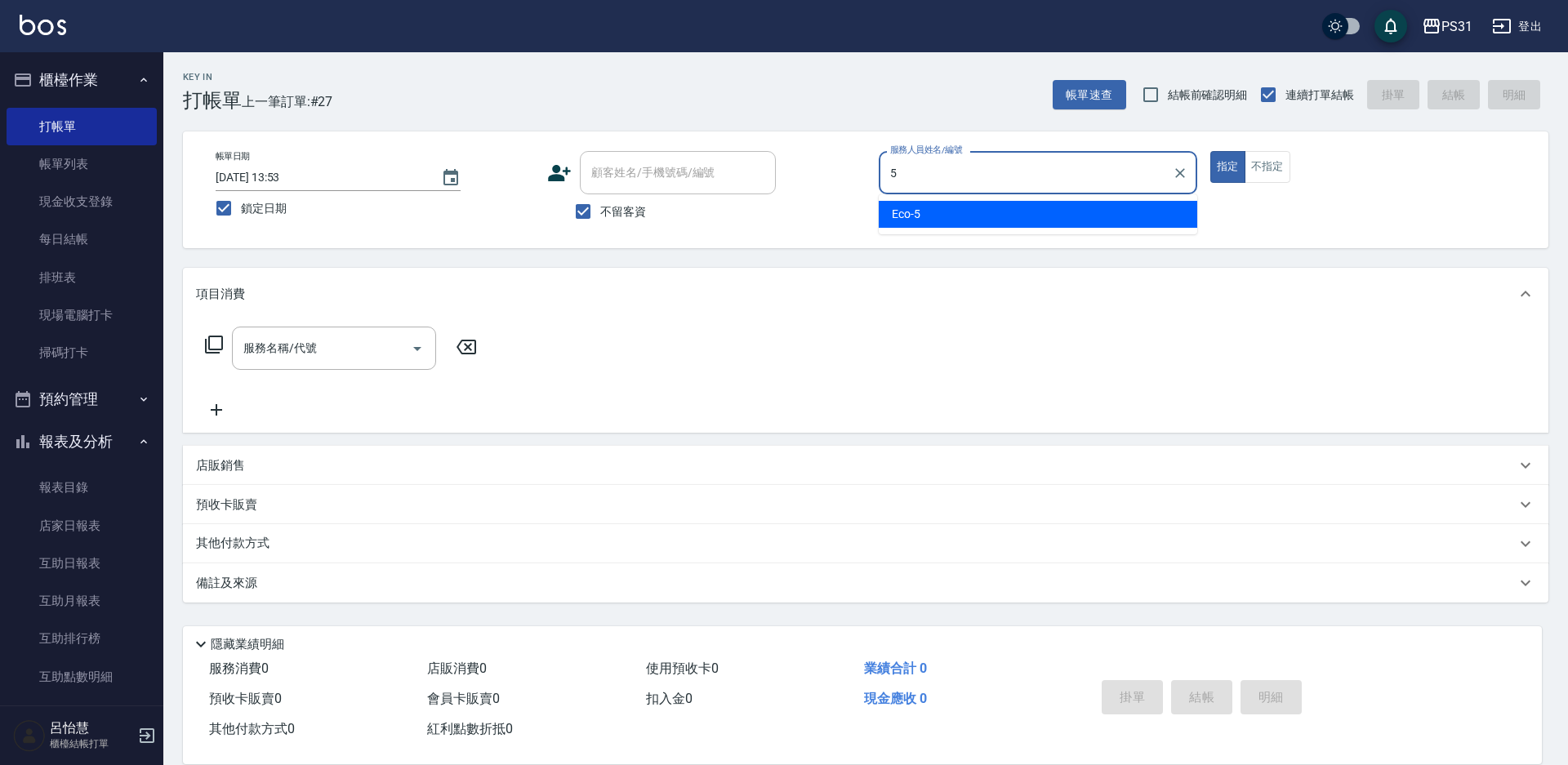
type input "Eco-5"
type button "true"
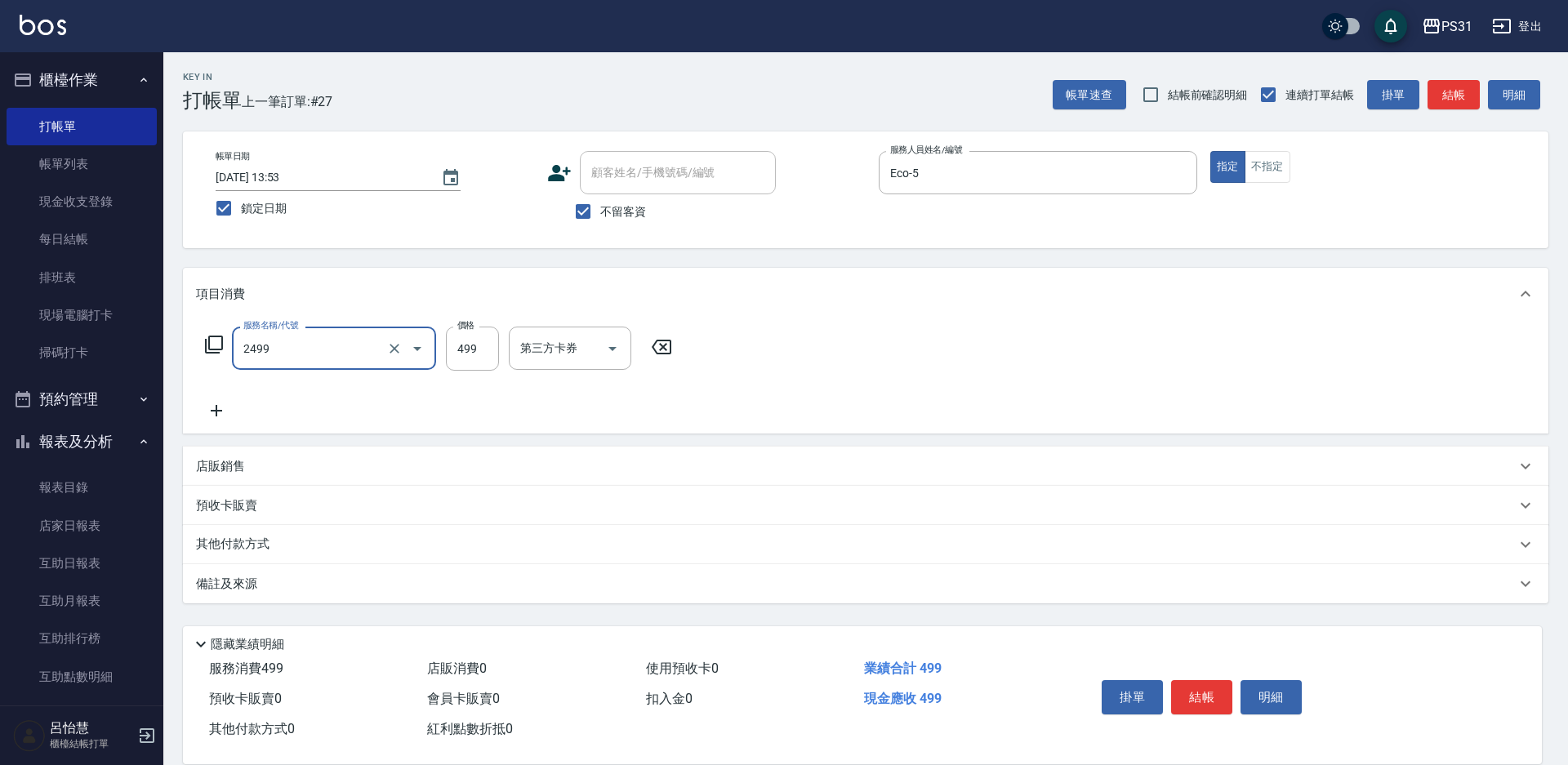
type input "499洗剪套餐(2499)"
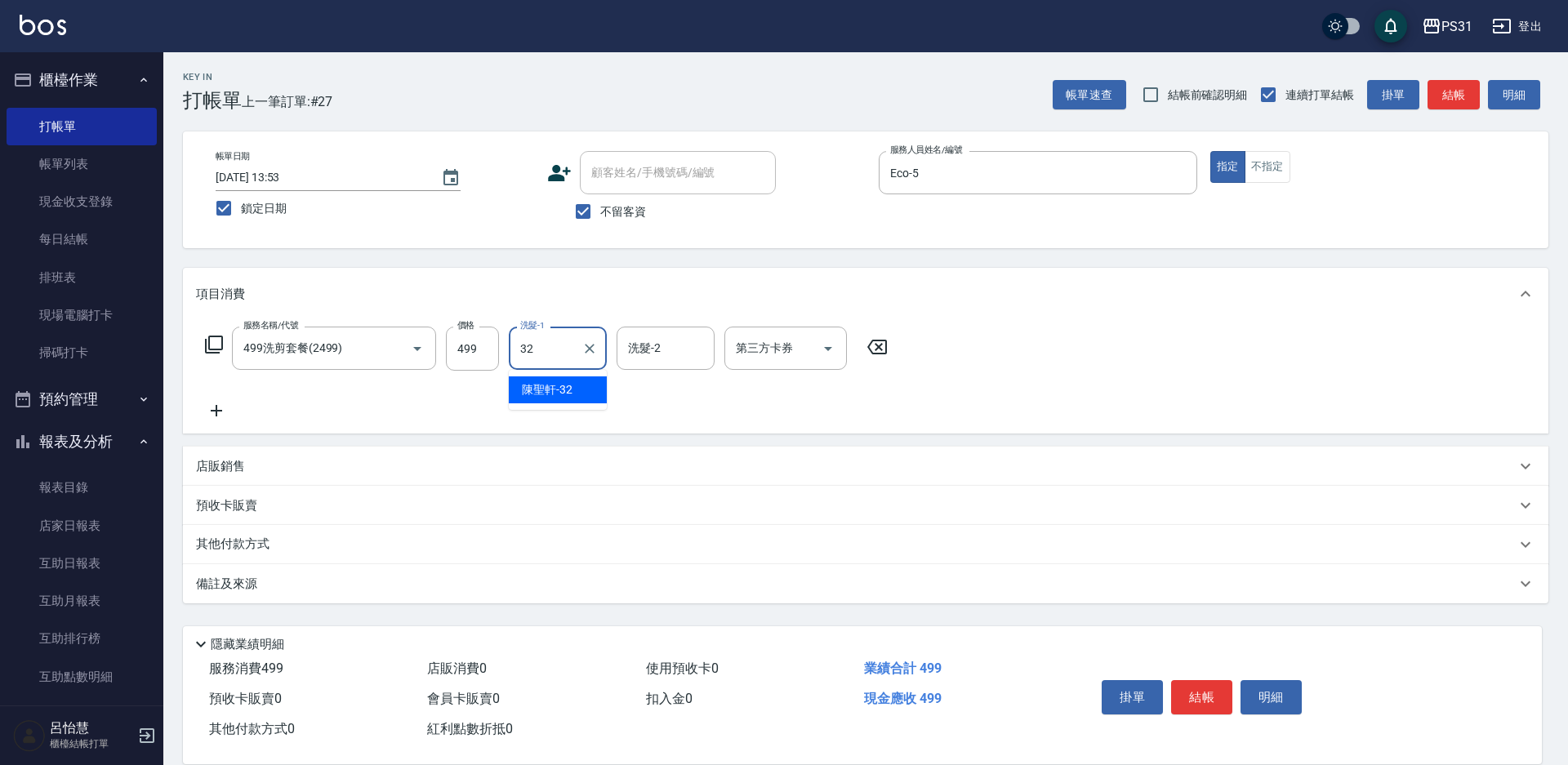
type input "陳聖軒-32"
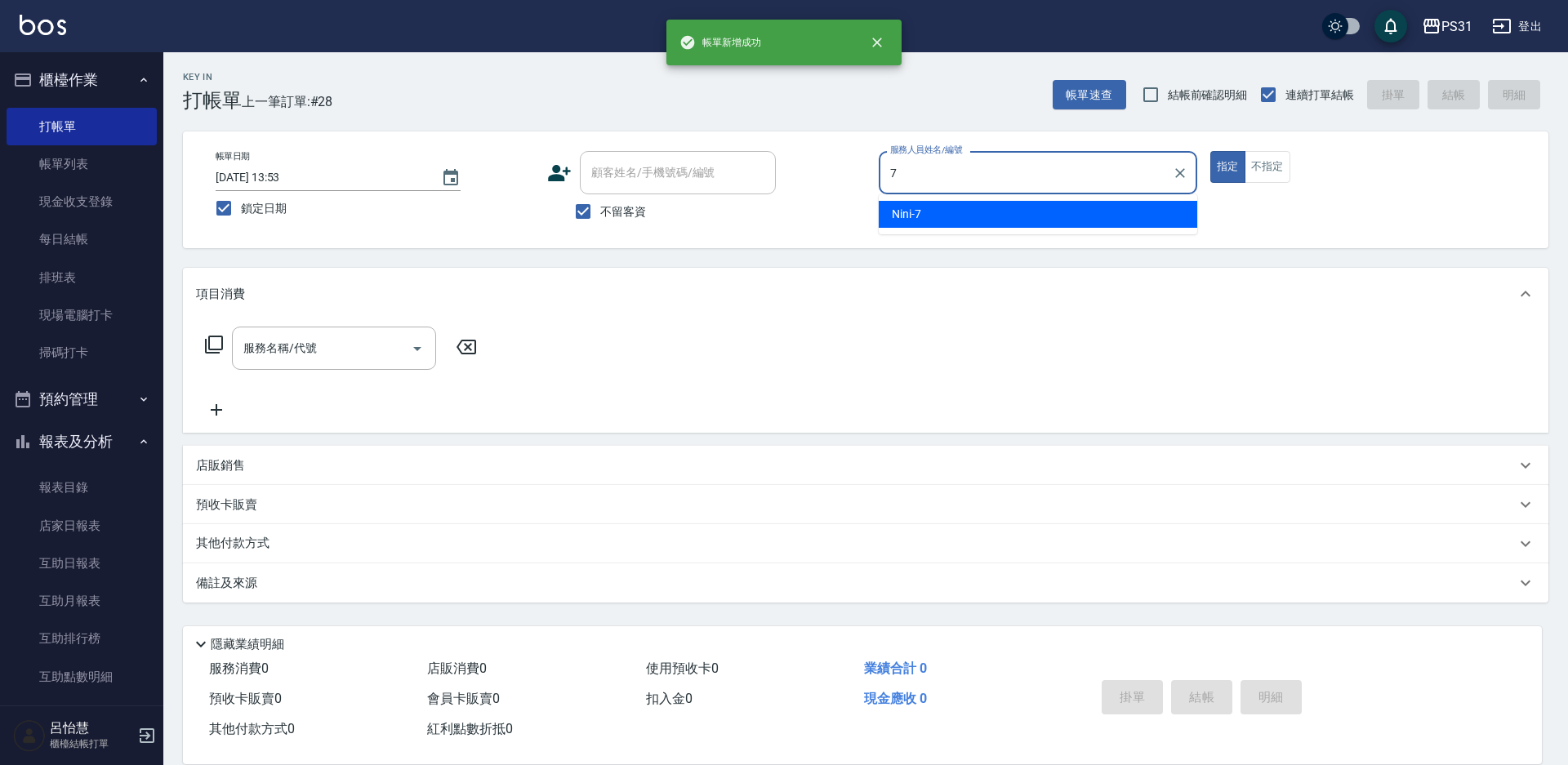
type input "Nini-7"
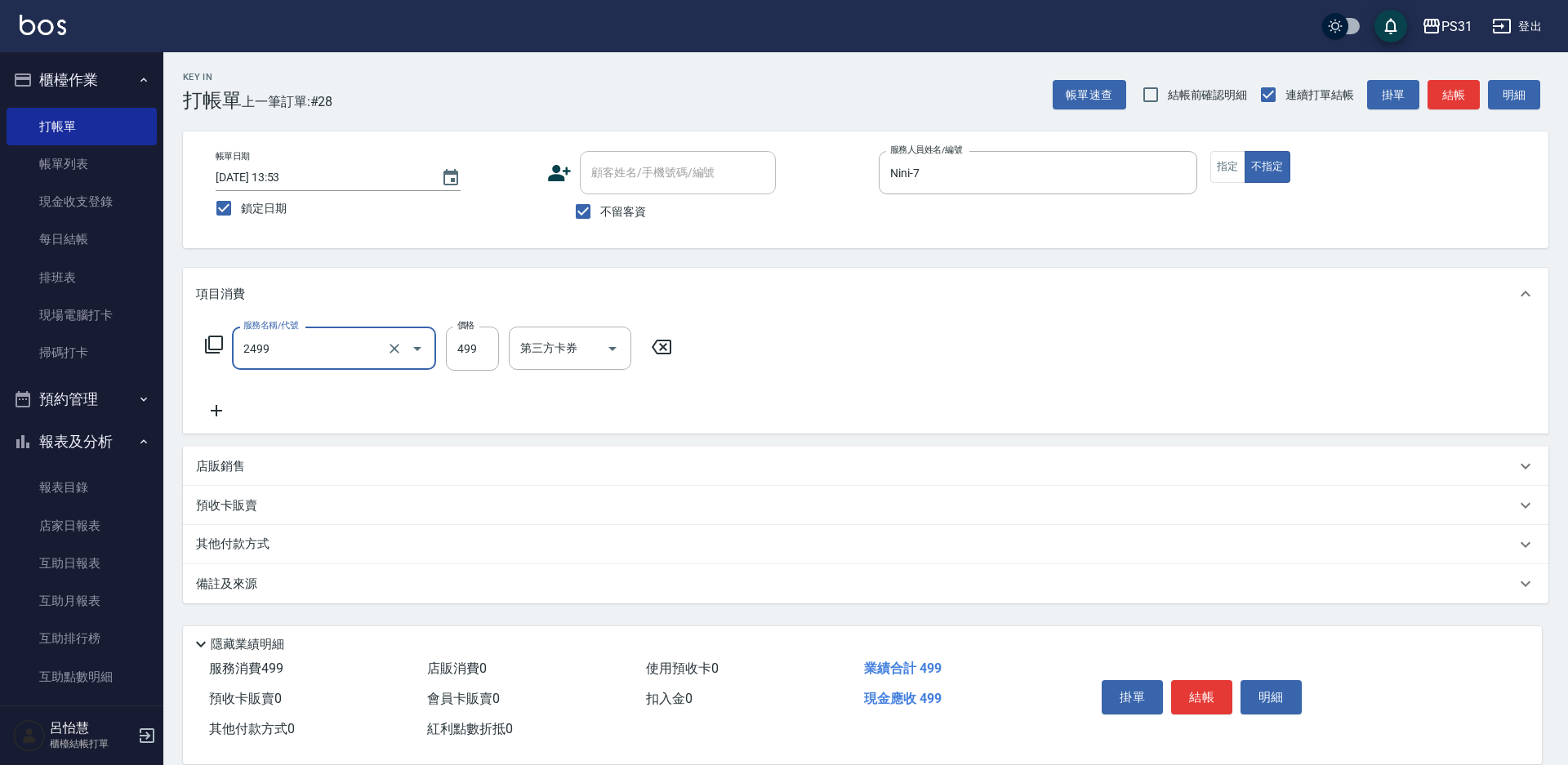
type input "499洗剪套餐(2499)"
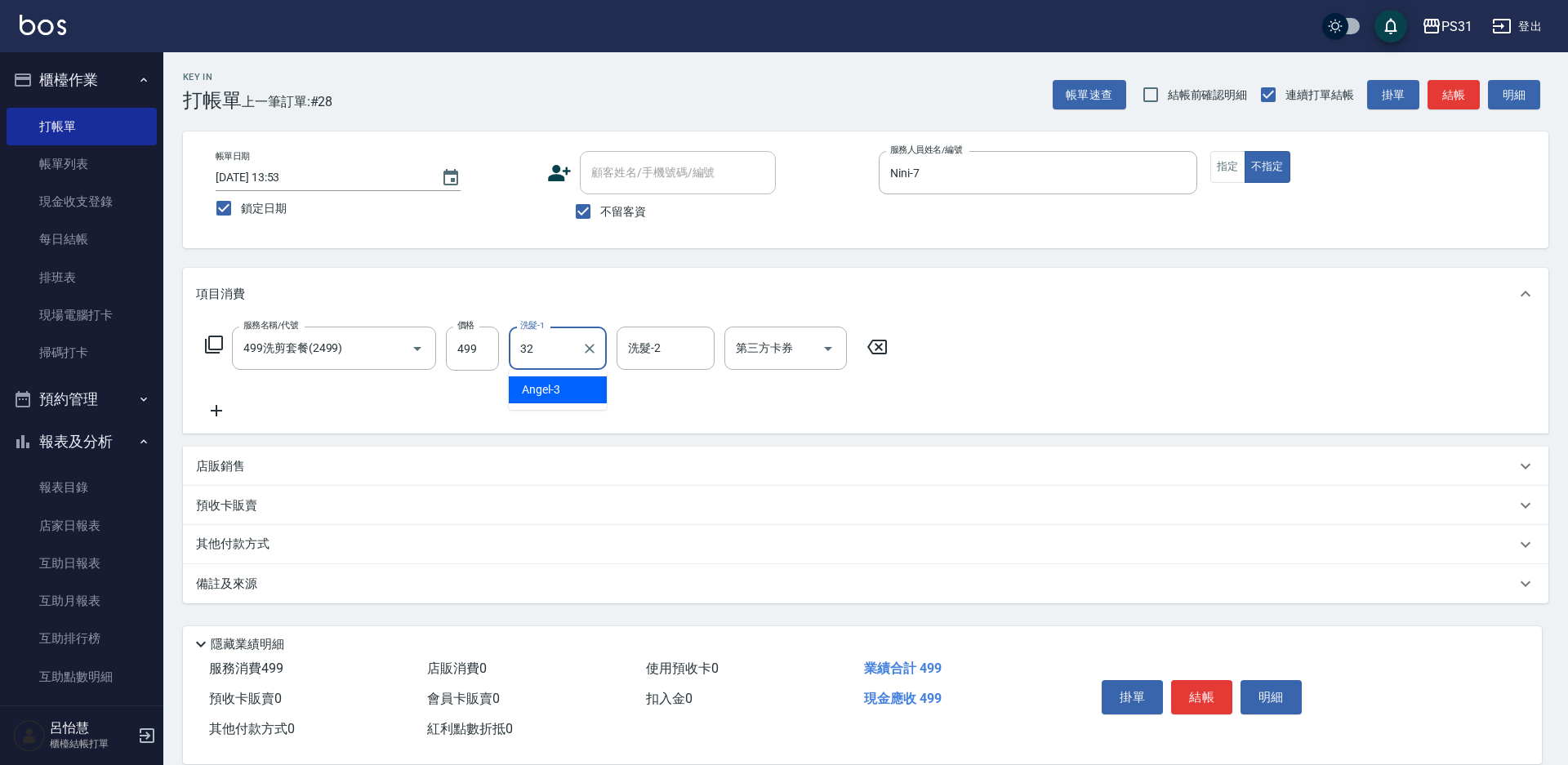
type input "陳聖軒-32"
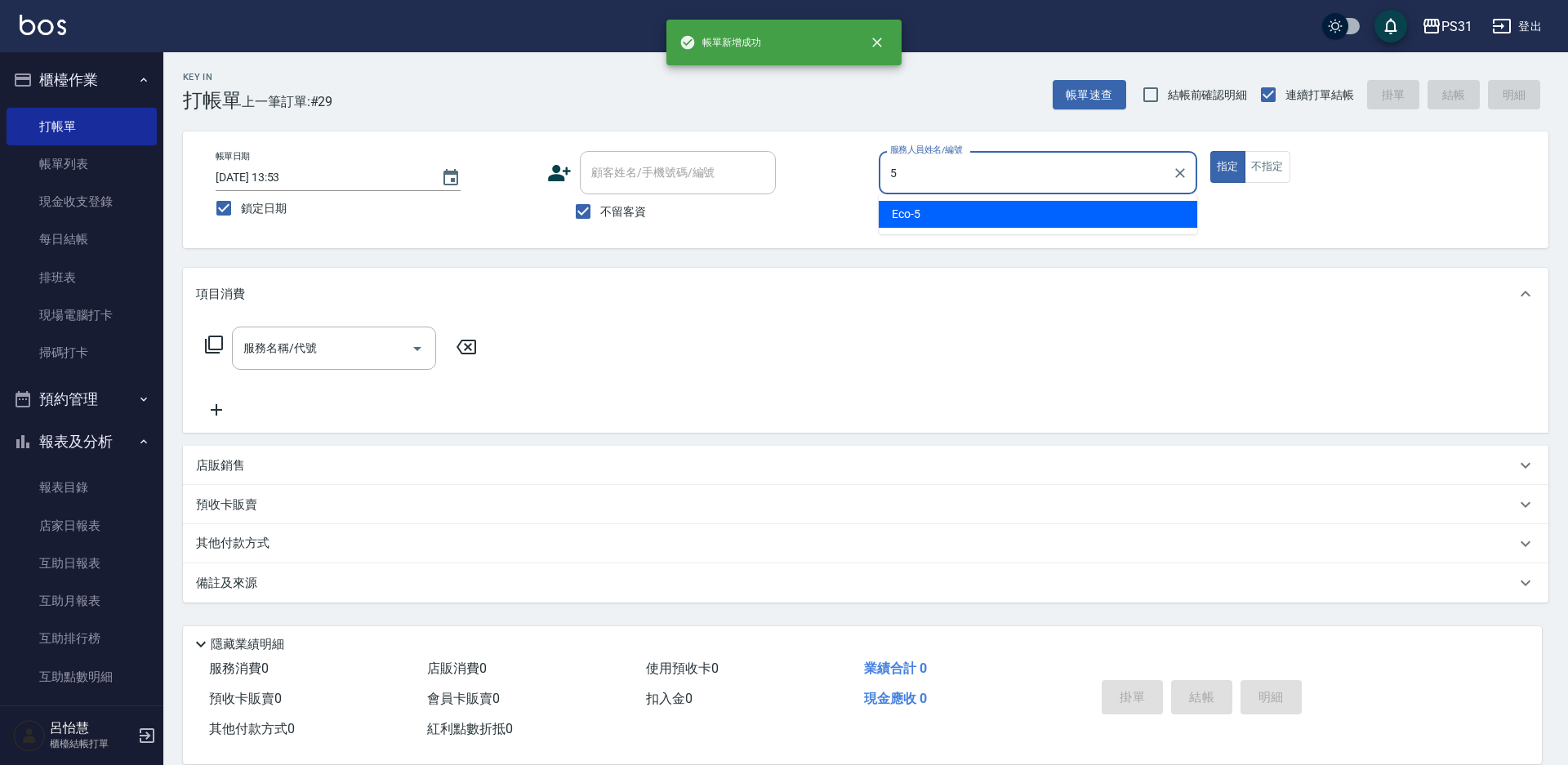
type input "Eco-5"
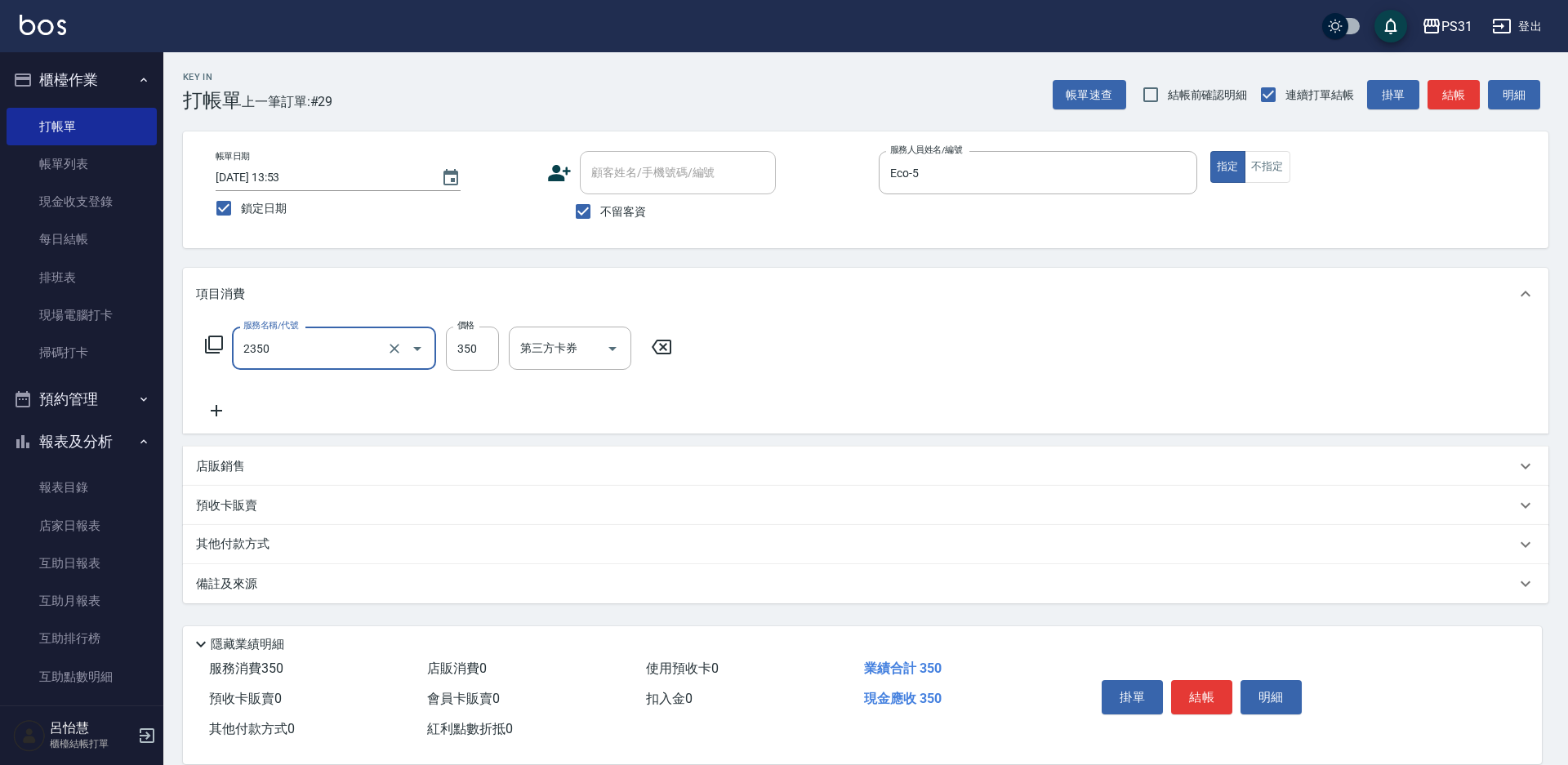
type input "洗剪350(2350)"
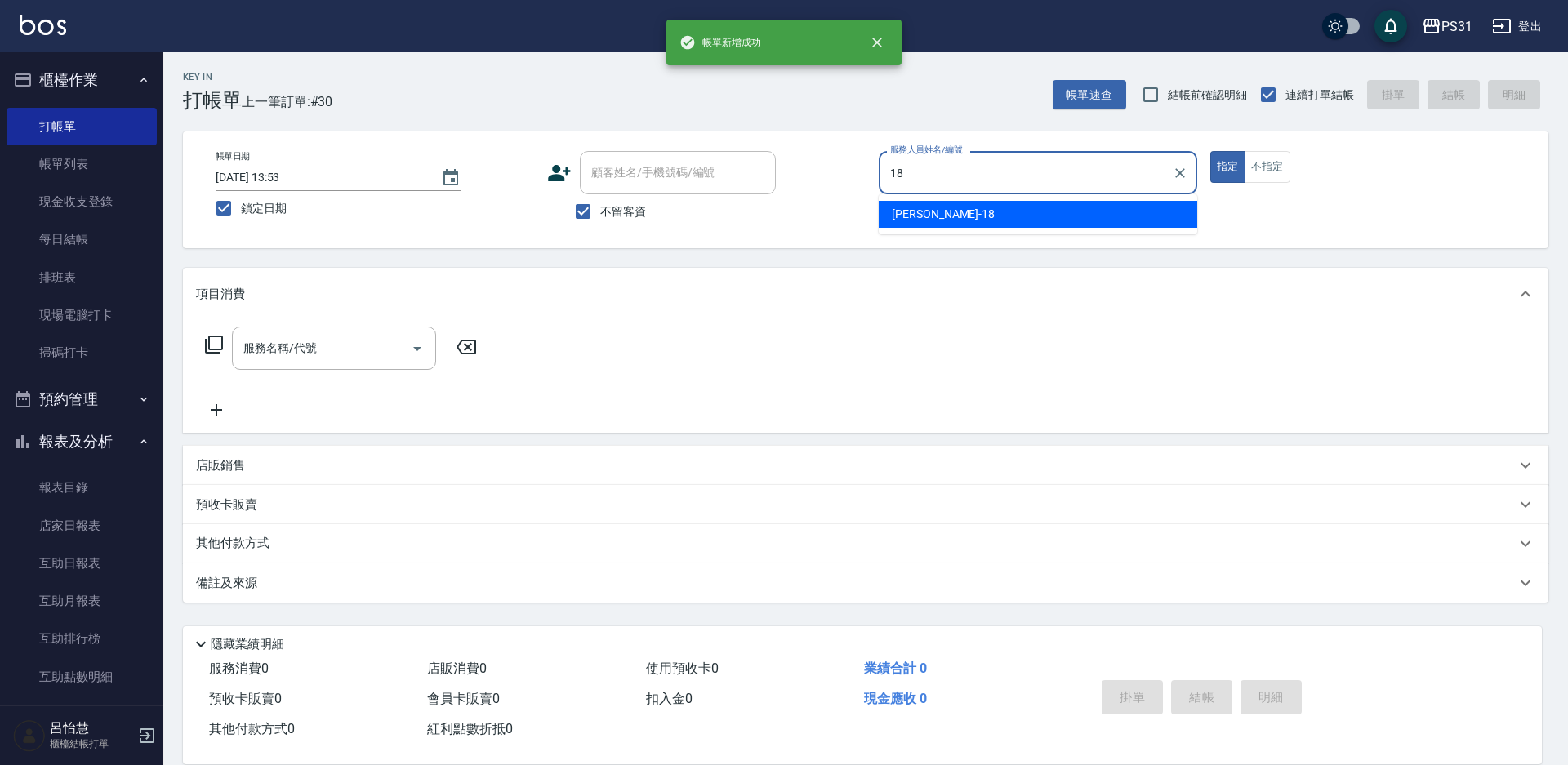
type input "Rita-18"
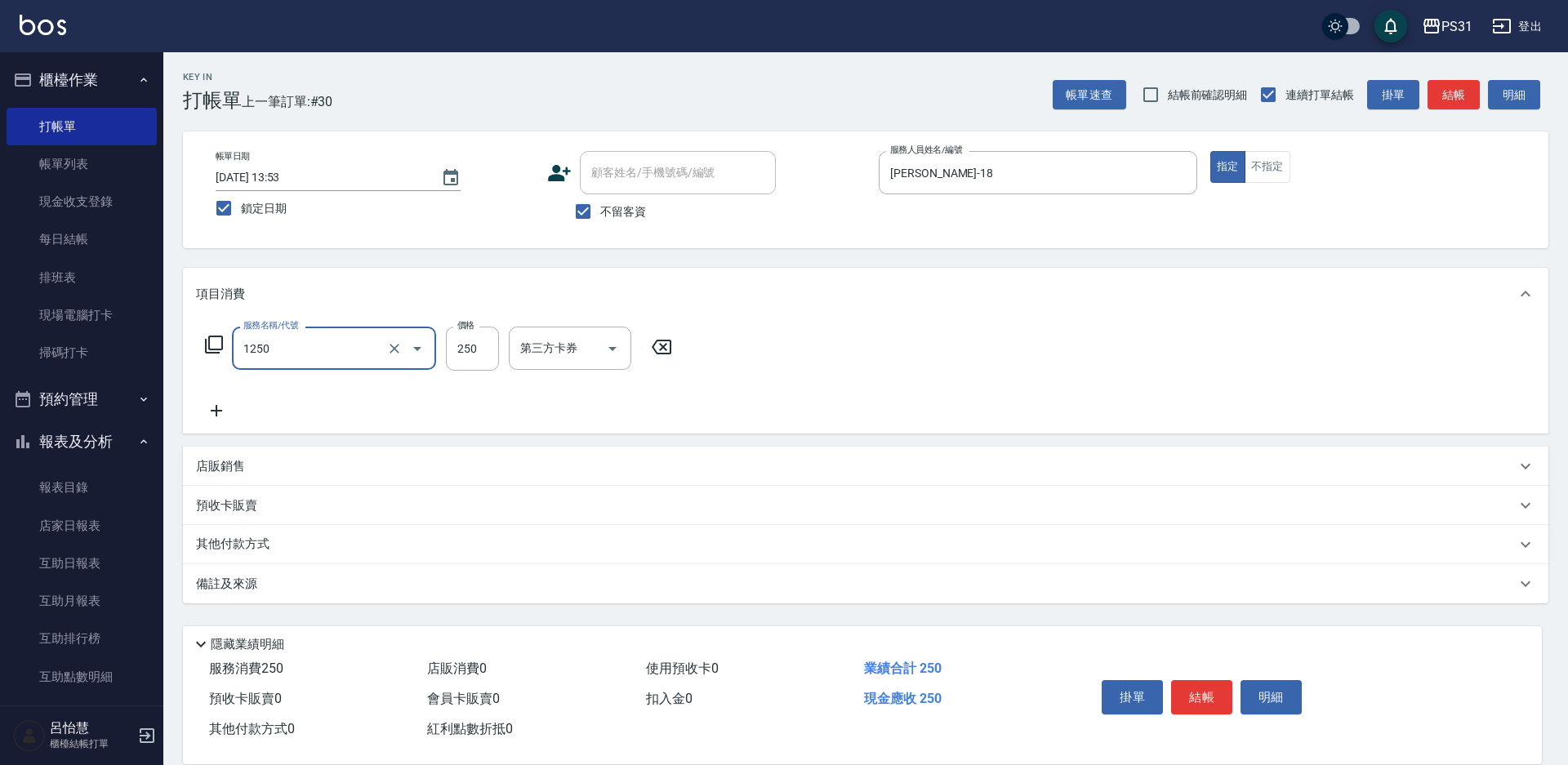
type input "一般洗+精油250(1250)"
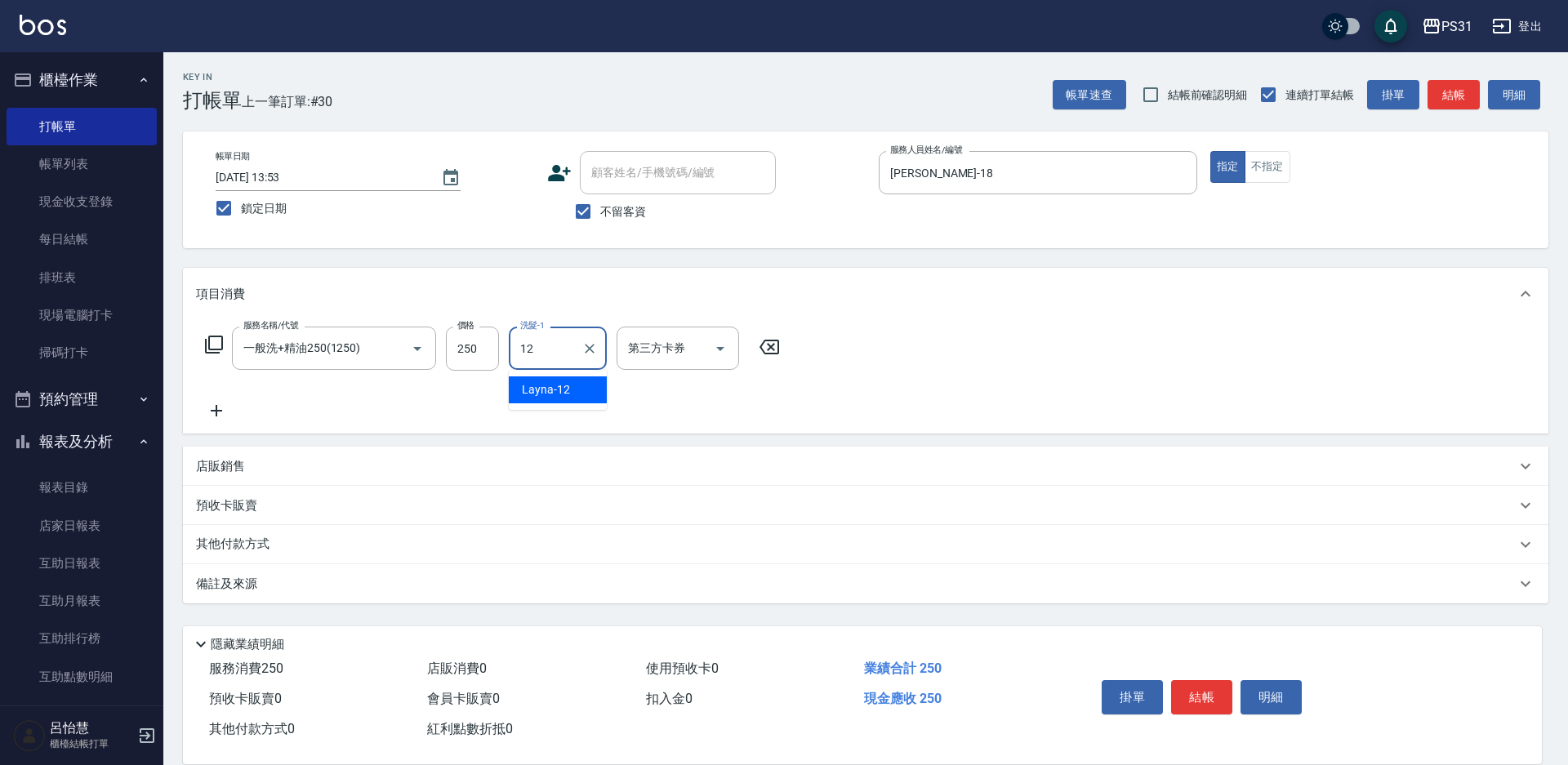
type input "Layna-12"
